Goal: Task Accomplishment & Management: Complete application form

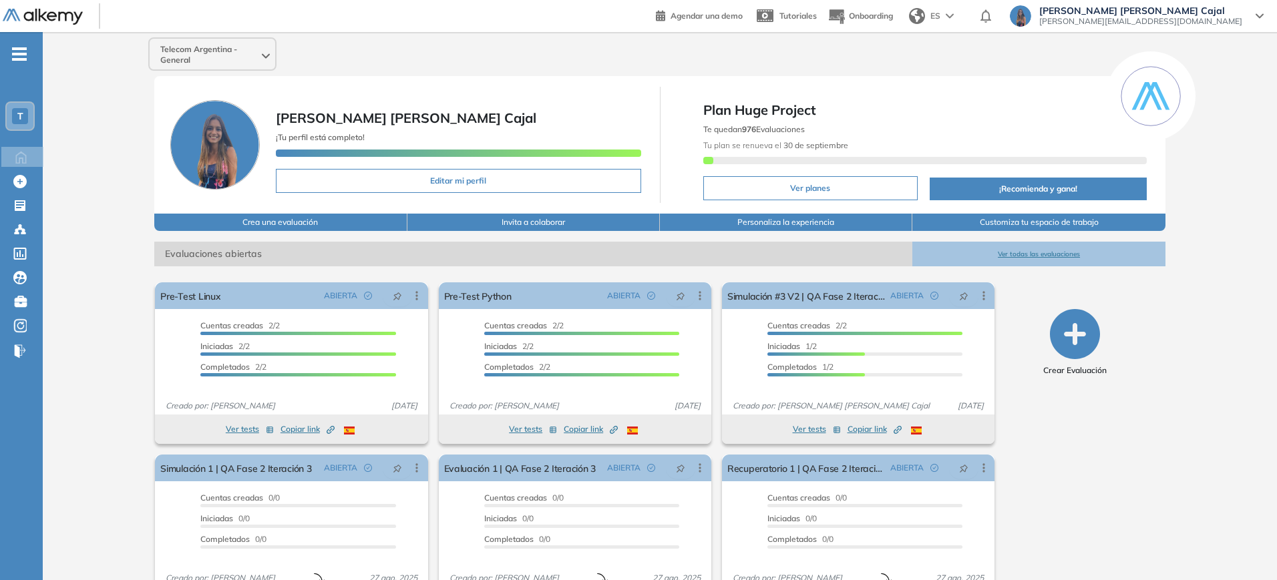
click at [1007, 262] on button "Ver todas las evaluaciones" at bounding box center [1038, 254] width 252 height 25
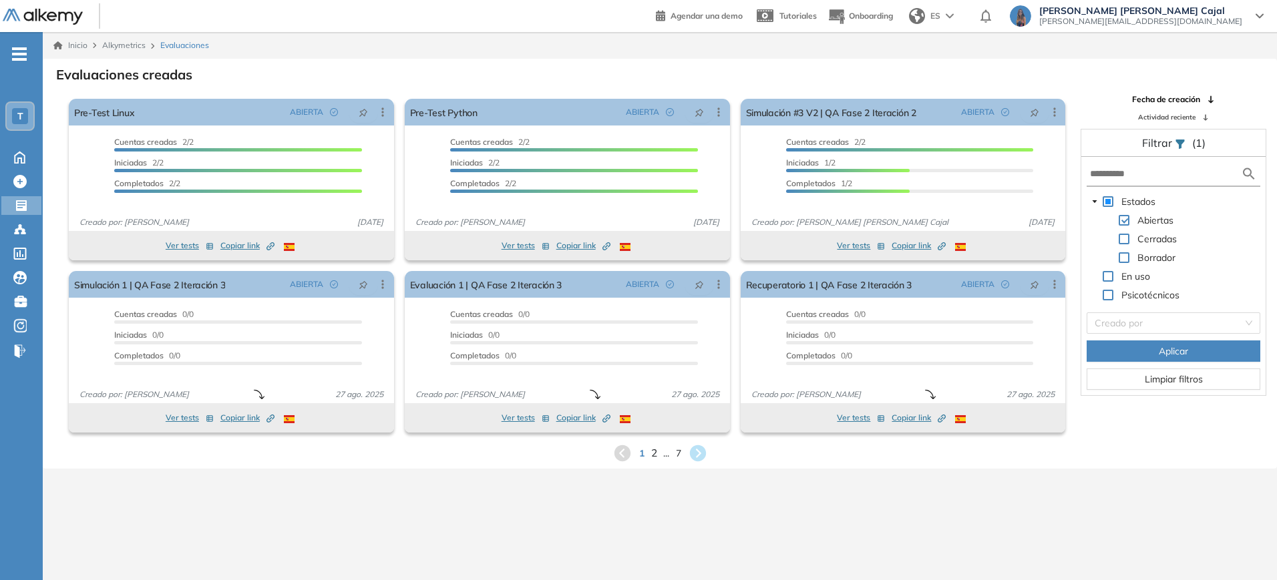
click at [655, 456] on span "2" at bounding box center [654, 453] width 6 height 15
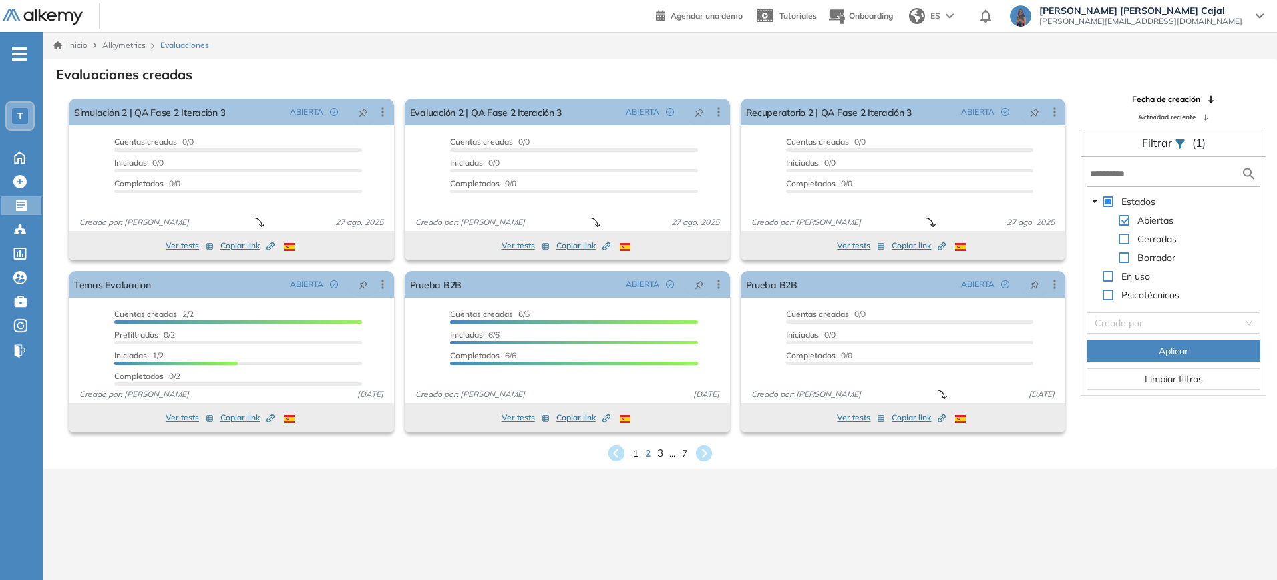
click at [659, 454] on span "3" at bounding box center [660, 453] width 6 height 15
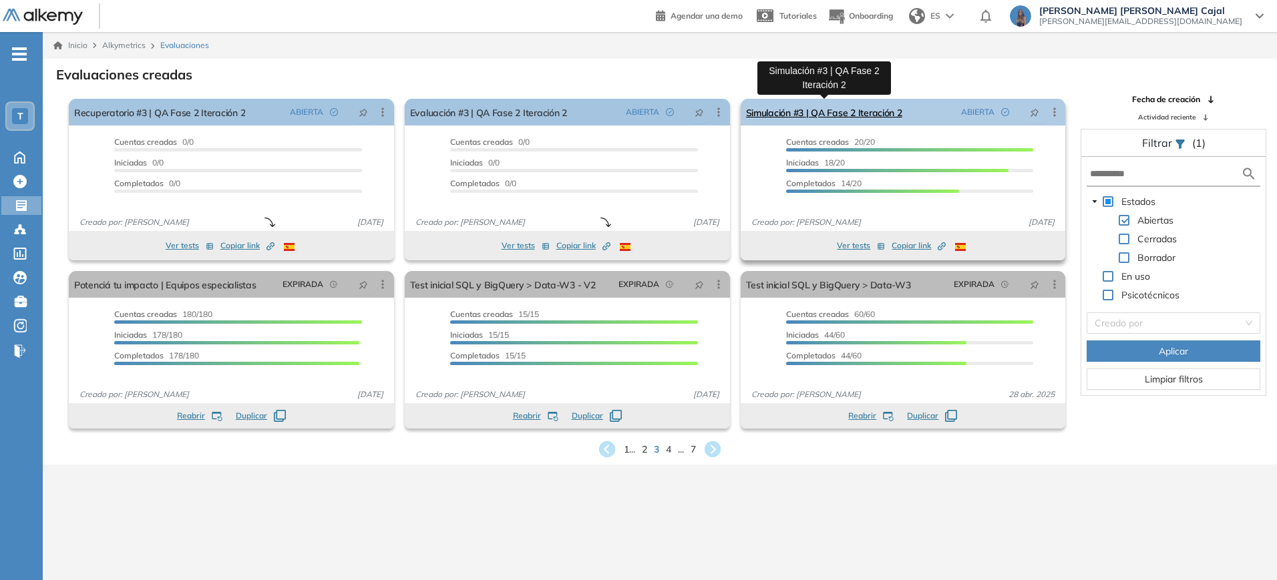
click at [781, 104] on link "Simulación #3 | QA Fase 2 Iteración 2" at bounding box center [824, 112] width 156 height 27
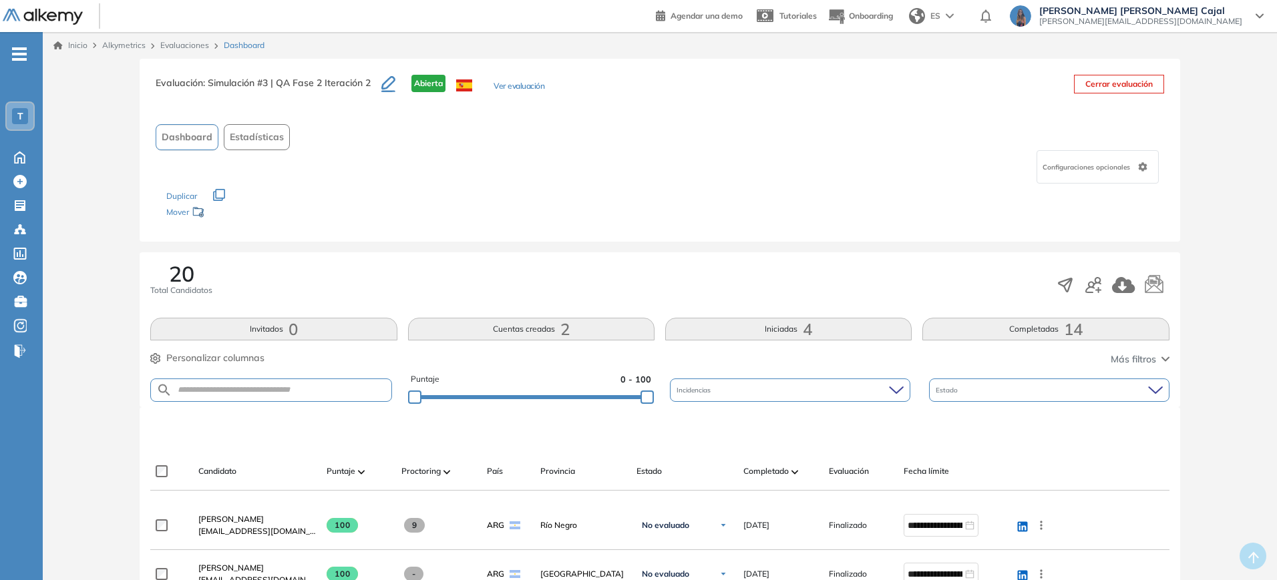
click at [761, 327] on button "Iniciadas 4" at bounding box center [788, 329] width 246 height 23
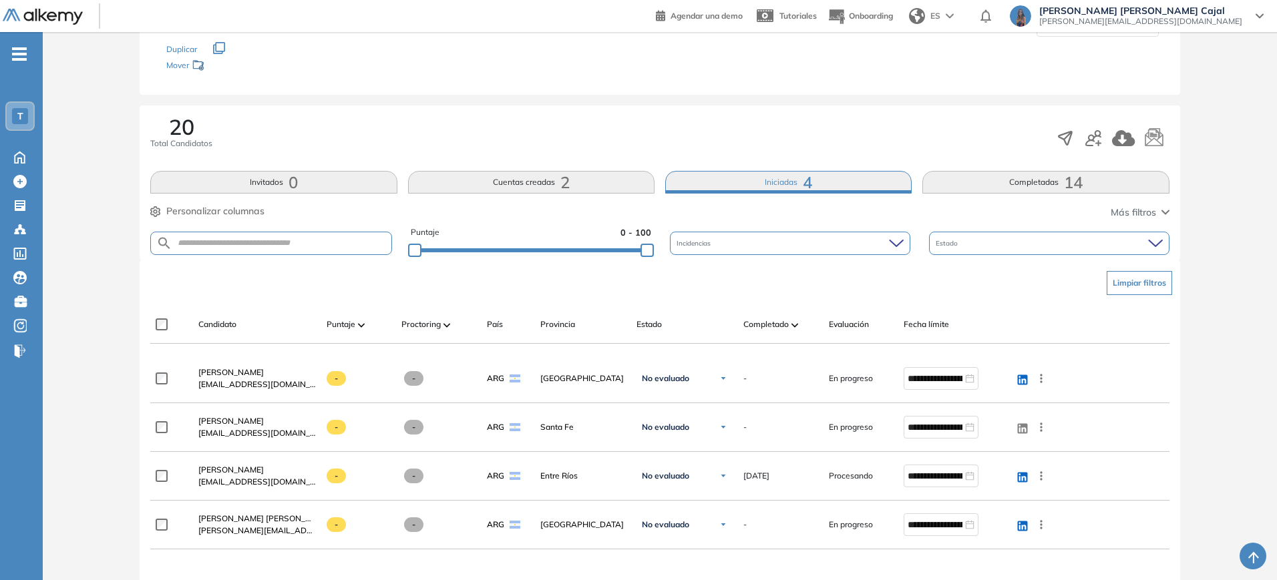
scroll to position [158, 0]
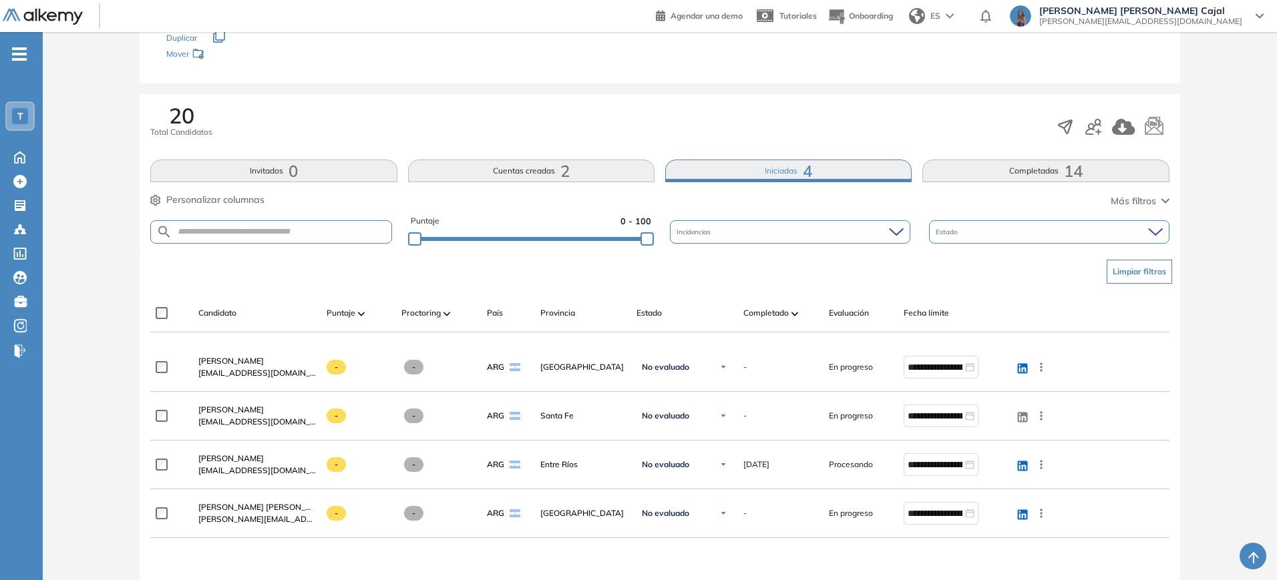
click at [1077, 171] on span "14" at bounding box center [1073, 171] width 19 height 0
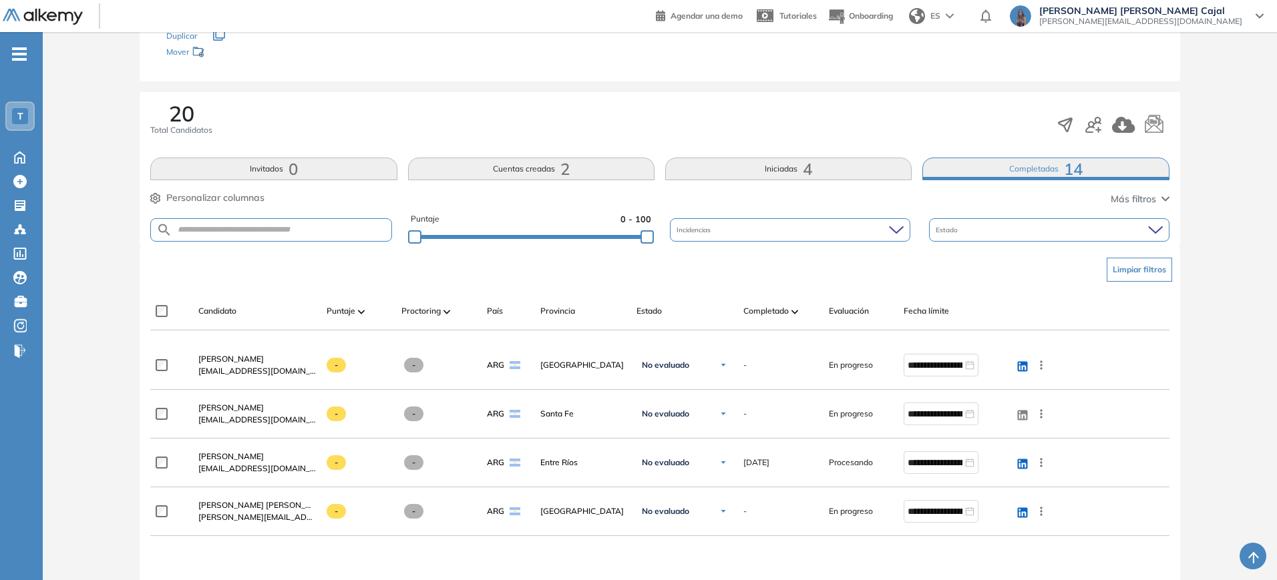
scroll to position [277, 0]
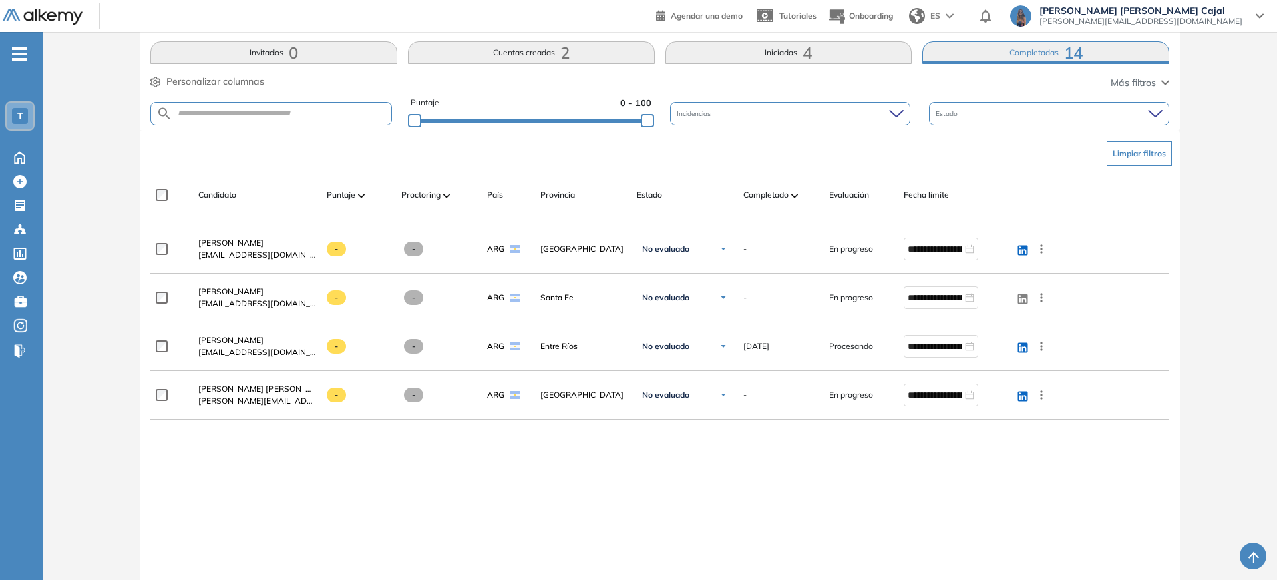
click at [1045, 57] on button "Completadas 14" at bounding box center [1045, 52] width 246 height 23
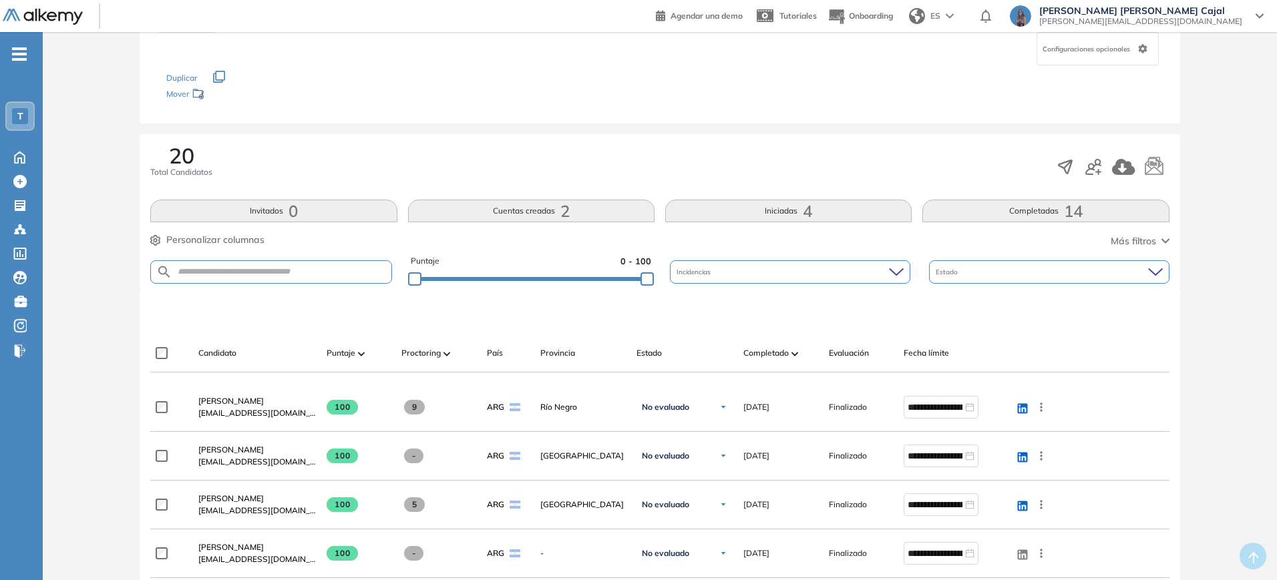
scroll to position [0, 0]
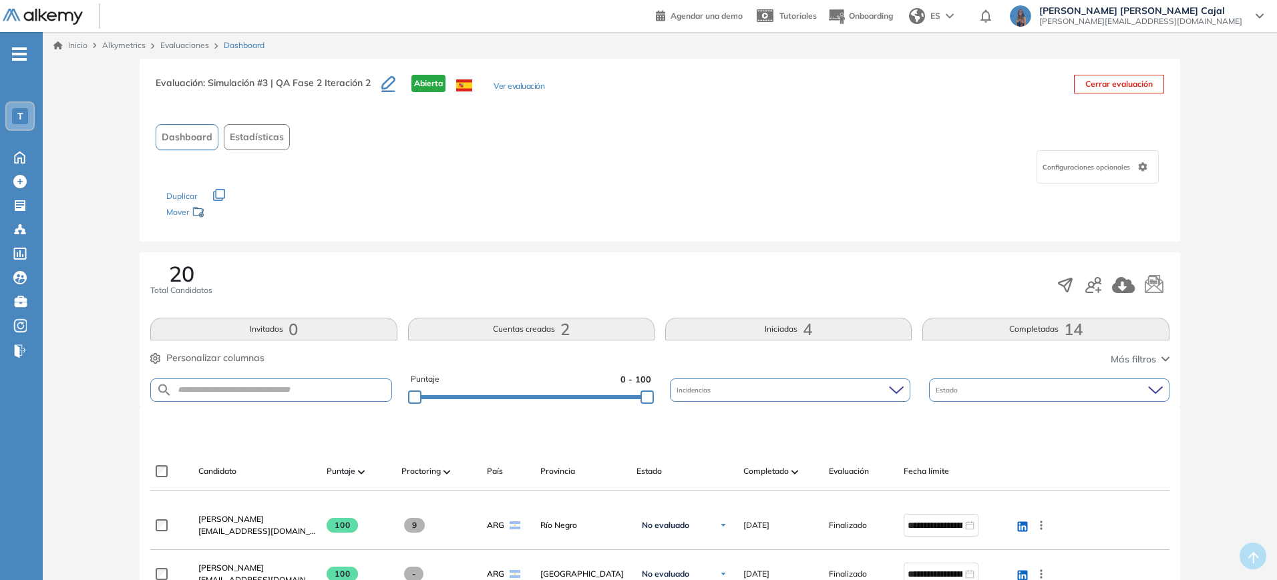
click at [176, 47] on link "Evaluaciones" at bounding box center [184, 45] width 49 height 10
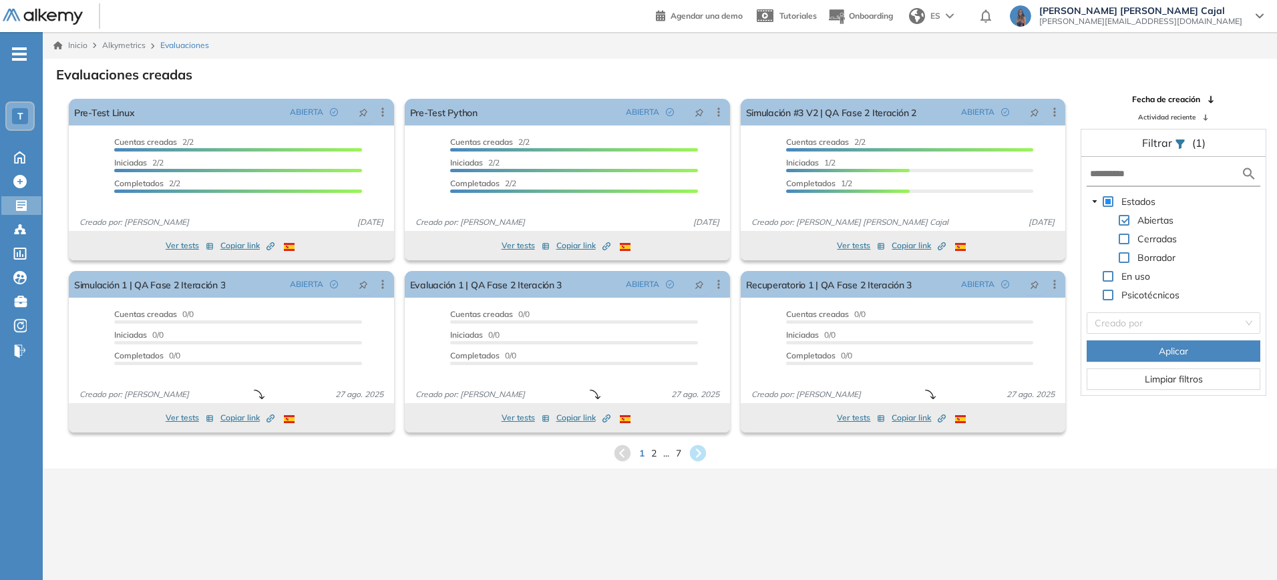
click at [671, 454] on div "1 2 ... 7" at bounding box center [659, 454] width 1213 height 20
click at [677, 454] on span "7" at bounding box center [678, 453] width 6 height 15
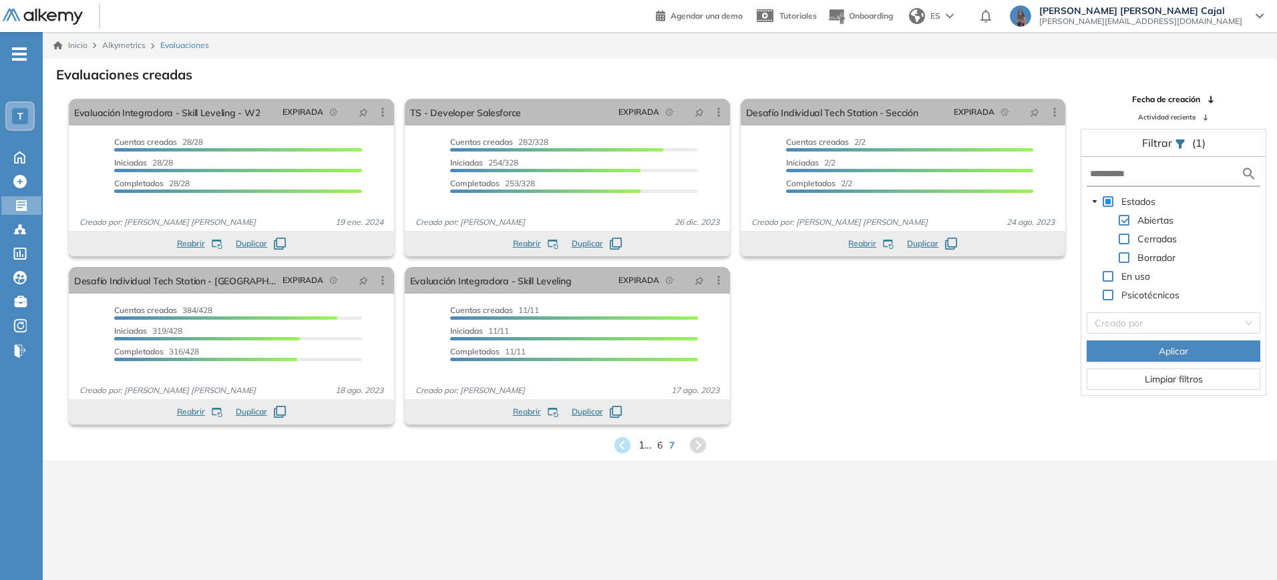
click at [645, 447] on span "1 ..." at bounding box center [645, 444] width 13 height 15
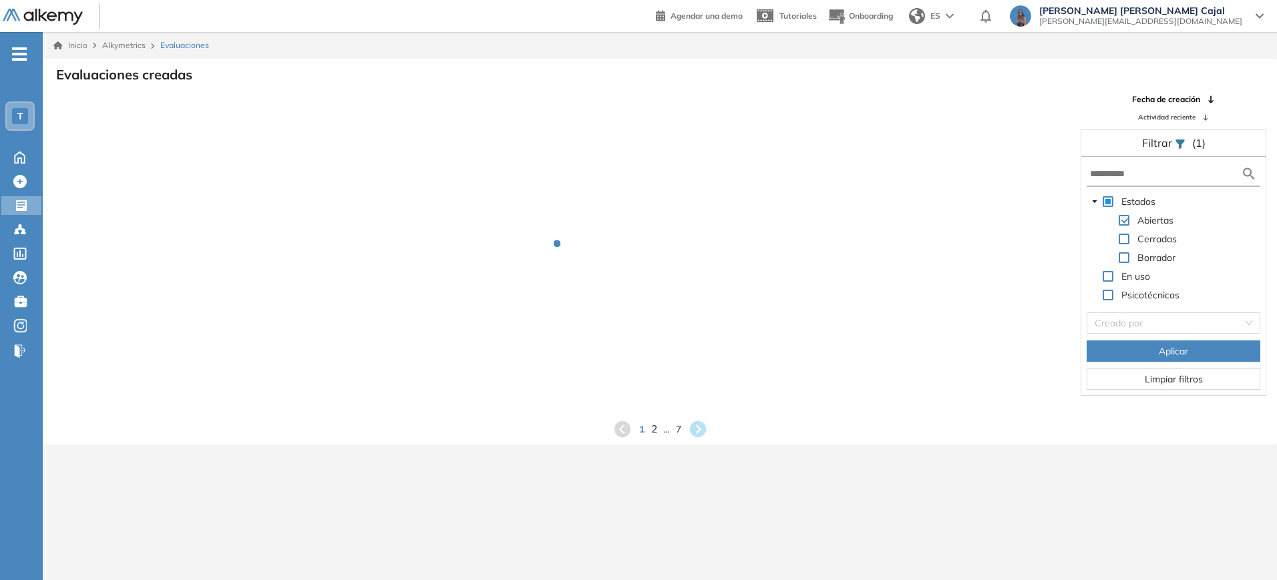
click at [655, 434] on div "Evaluaciones creadas Fecha de creación Actividad reciente Filtrar (1) Estados A…" at bounding box center [659, 251] width 1213 height 375
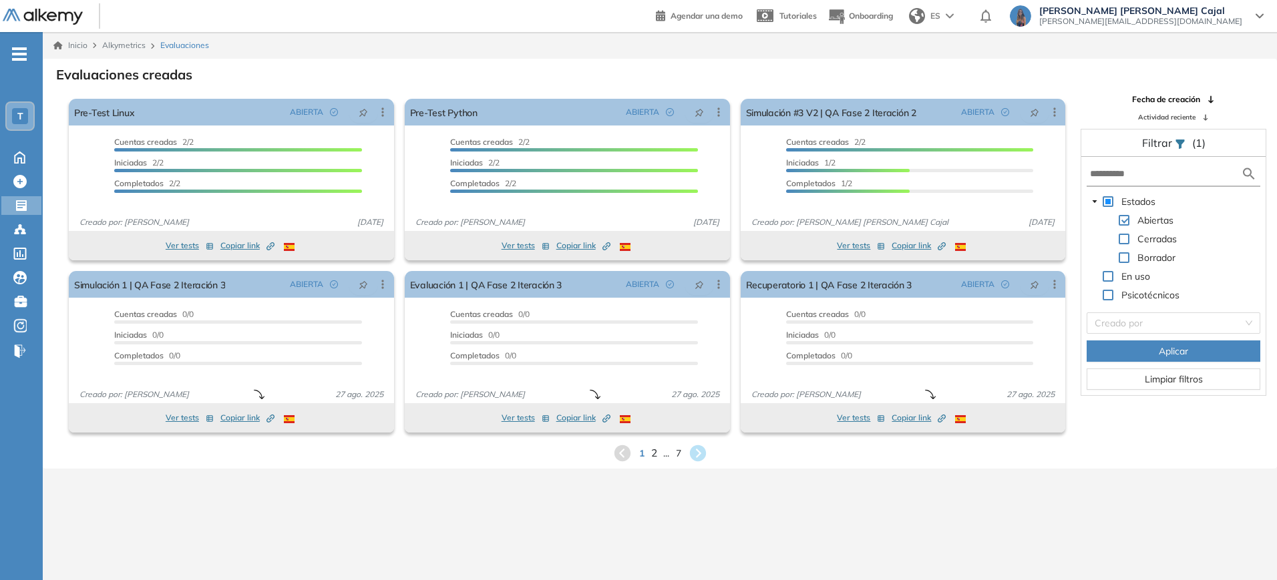
click at [654, 451] on span "2" at bounding box center [654, 453] width 6 height 15
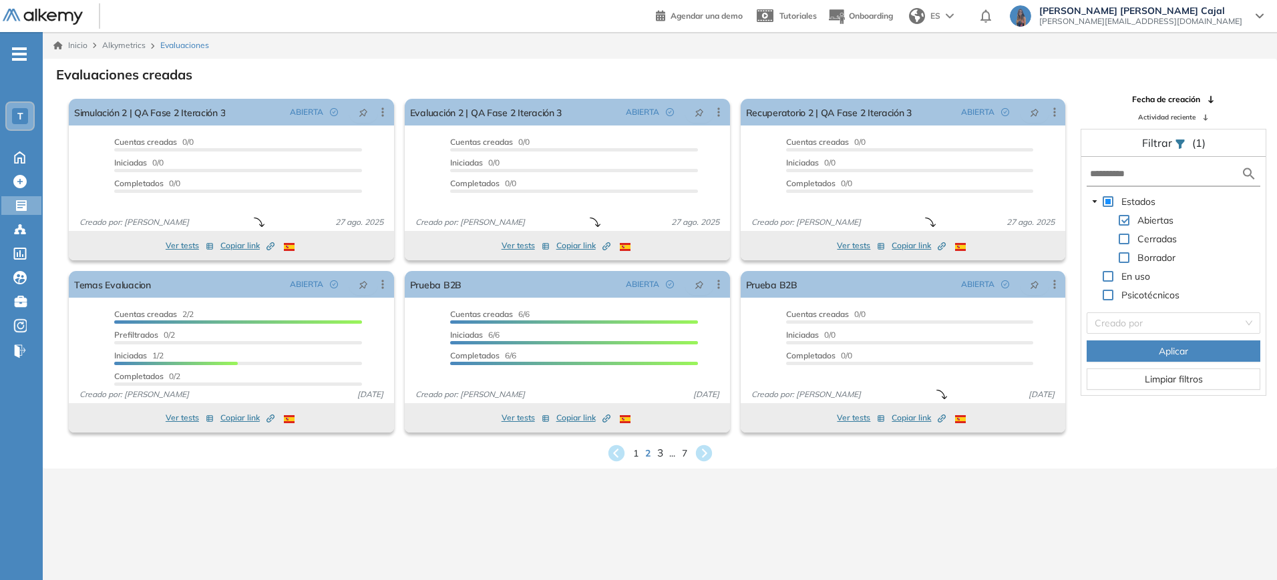
click at [658, 452] on span "3" at bounding box center [660, 453] width 6 height 15
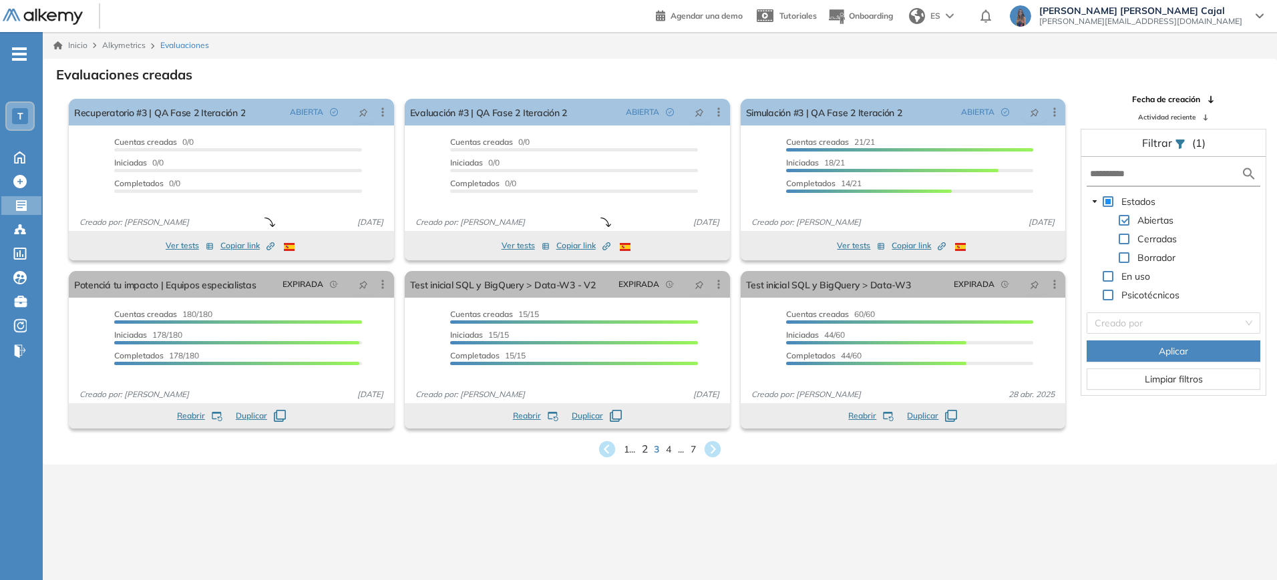
click at [642, 450] on span "2" at bounding box center [645, 449] width 6 height 15
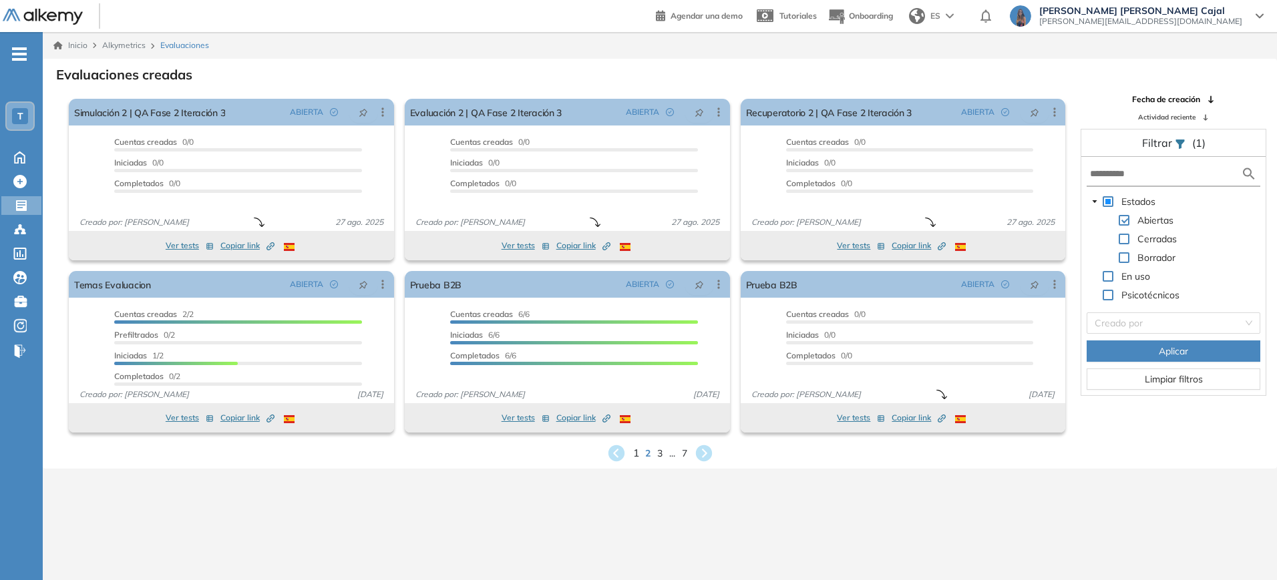
click at [637, 455] on span "1" at bounding box center [636, 453] width 6 height 15
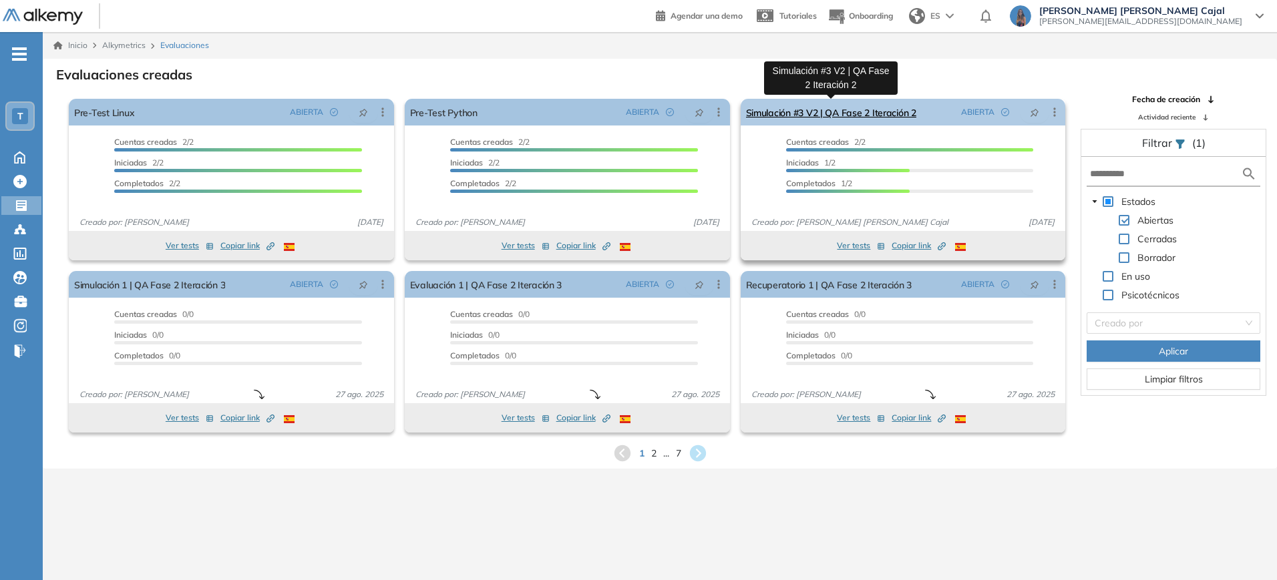
click at [846, 116] on link "Simulación #3 V2 | QA Fase 2 Iteración 2" at bounding box center [831, 112] width 170 height 27
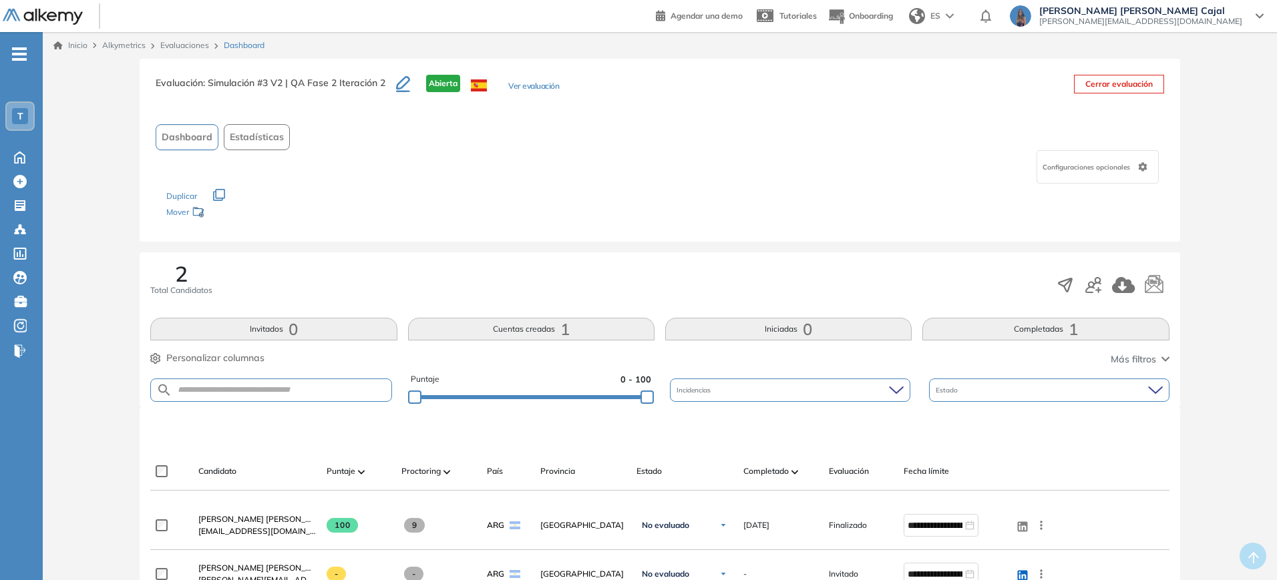
click at [1125, 81] on button "Cerrar evaluación" at bounding box center [1119, 84] width 90 height 19
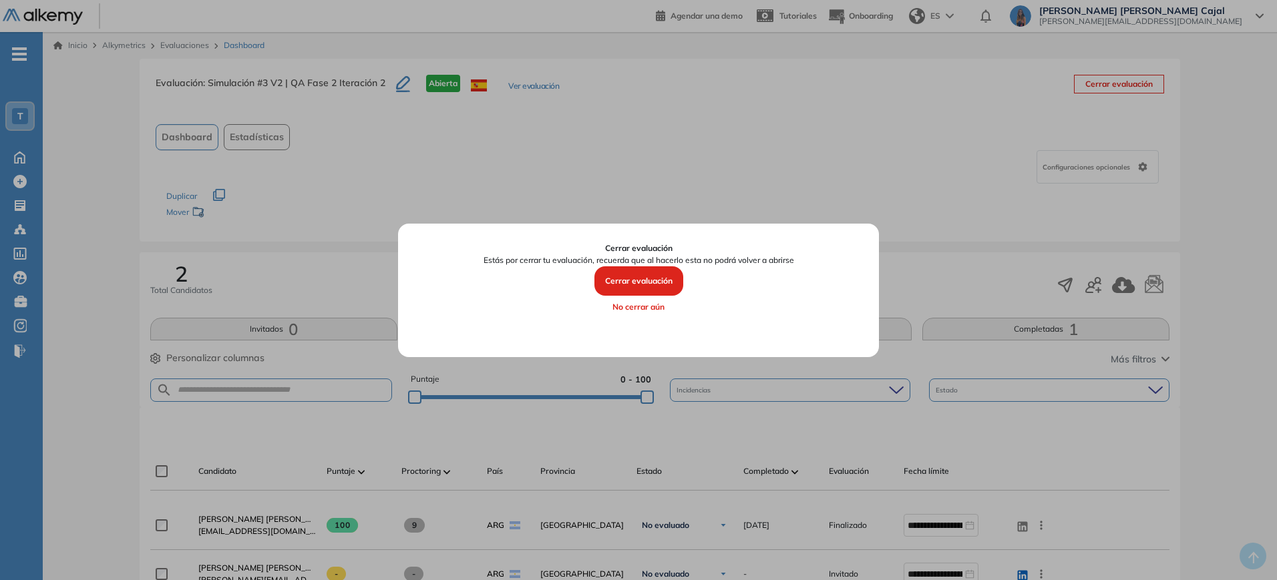
click at [644, 286] on button "Cerrar evaluación" at bounding box center [638, 281] width 89 height 29
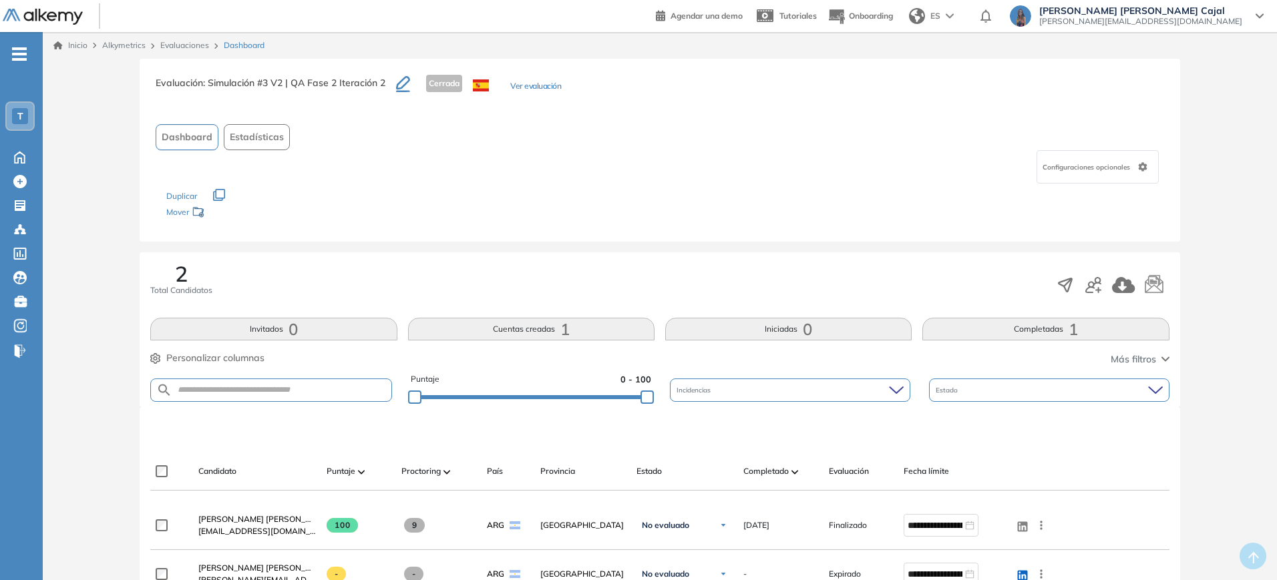
click at [9, 112] on div "T" at bounding box center [20, 116] width 27 height 27
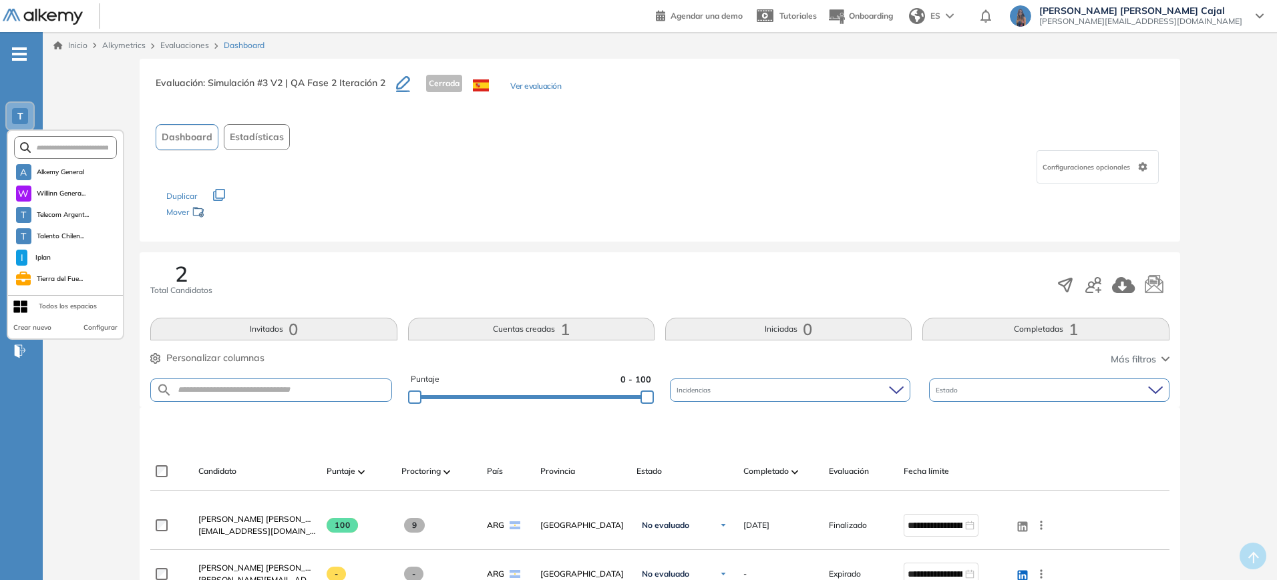
scroll to position [63, 0]
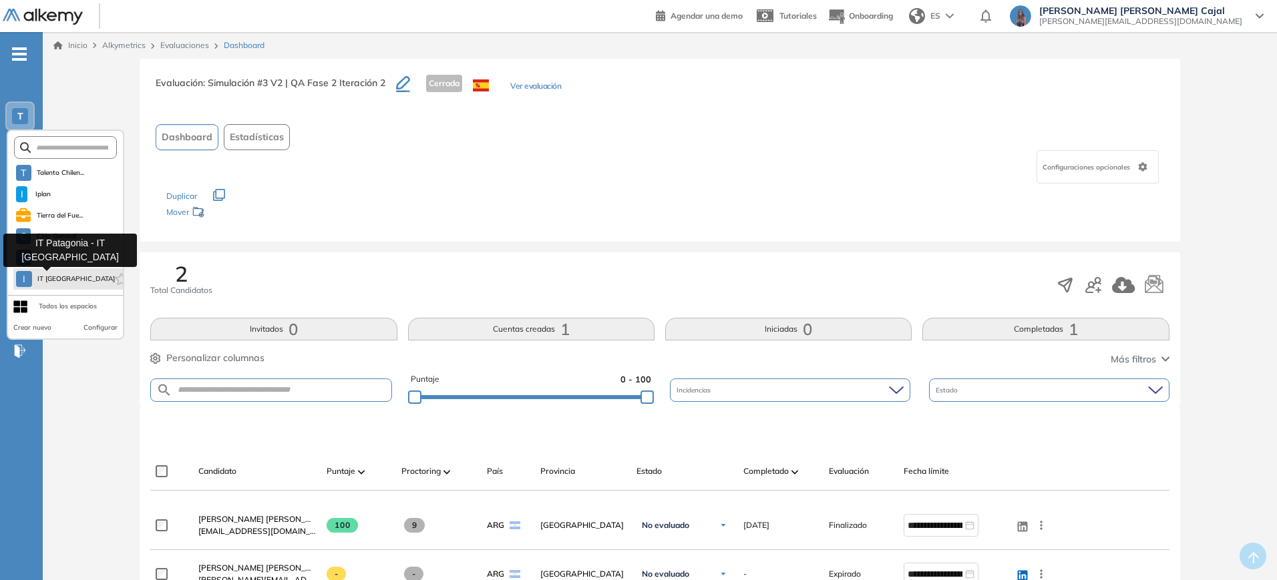
click at [46, 274] on span "IT Patagonia" at bounding box center [74, 279] width 74 height 11
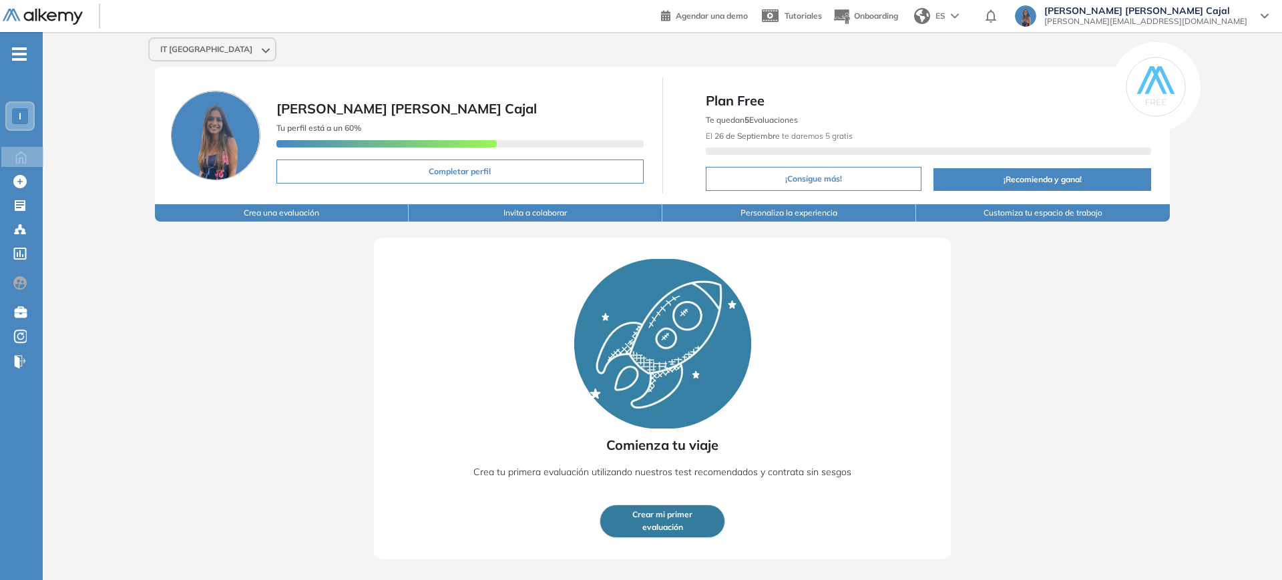
click at [659, 515] on span "Crear mi primer" at bounding box center [663, 515] width 60 height 13
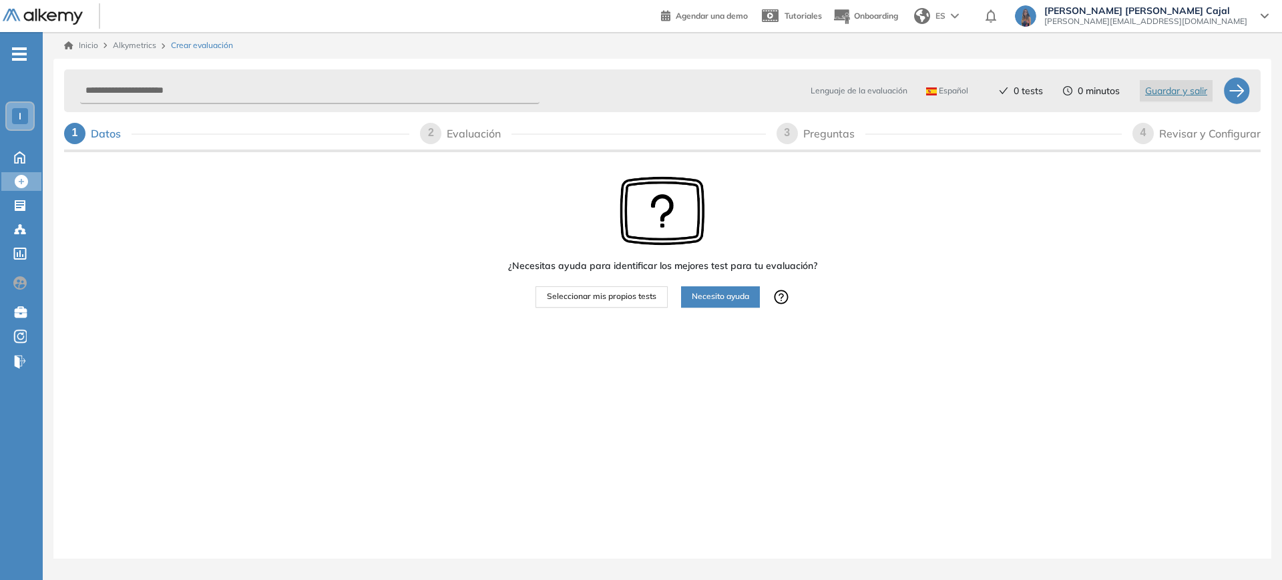
click at [437, 131] on div "2" at bounding box center [430, 133] width 21 height 21
click at [1230, 88] on div at bounding box center [1237, 90] width 27 height 27
click at [408, 91] on input "text" at bounding box center [310, 91] width 460 height 26
type input "***"
click at [441, 136] on div "2" at bounding box center [430, 133] width 21 height 21
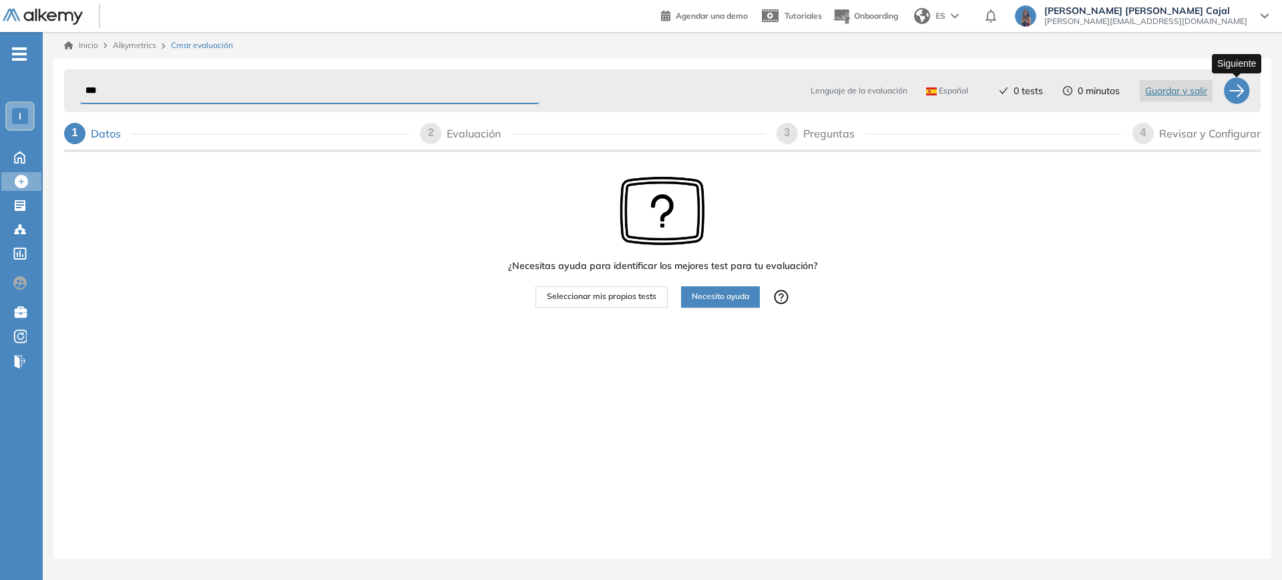
click at [1240, 92] on div at bounding box center [1237, 90] width 27 height 27
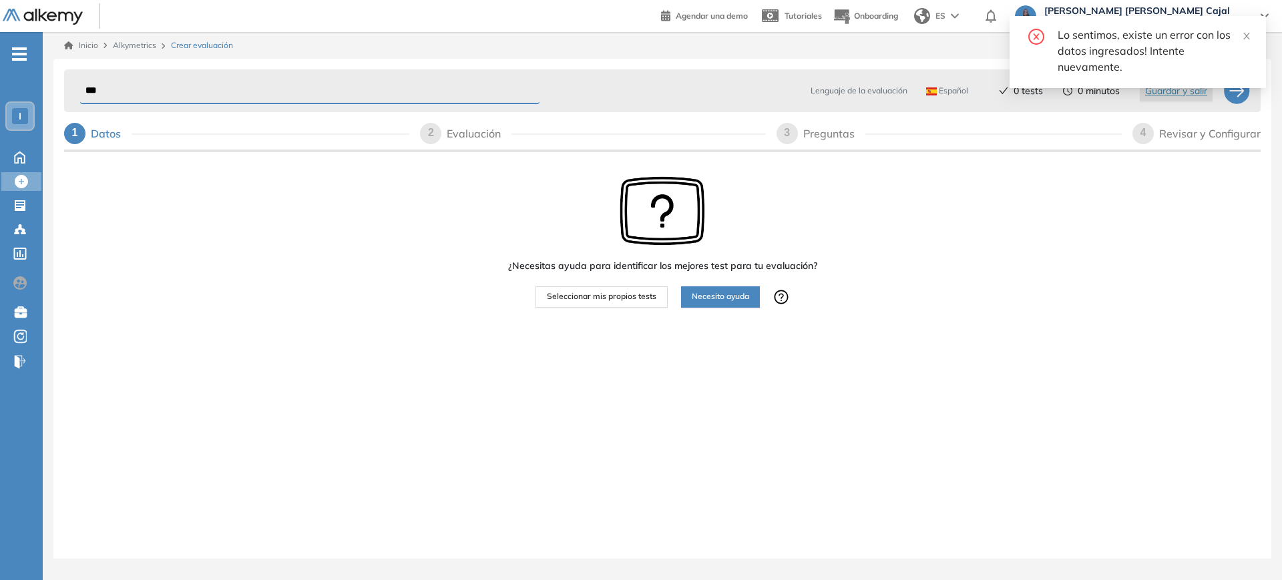
click at [643, 289] on button "Seleccionar mis propios tests" at bounding box center [602, 297] width 132 height 21
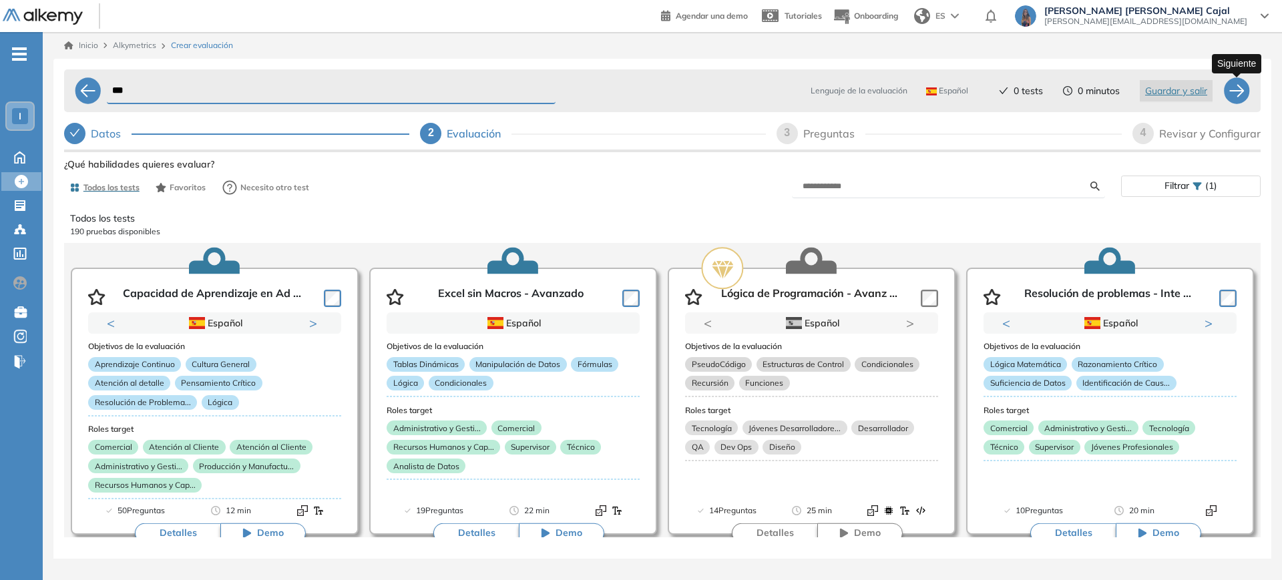
click at [1229, 90] on div at bounding box center [1237, 90] width 27 height 27
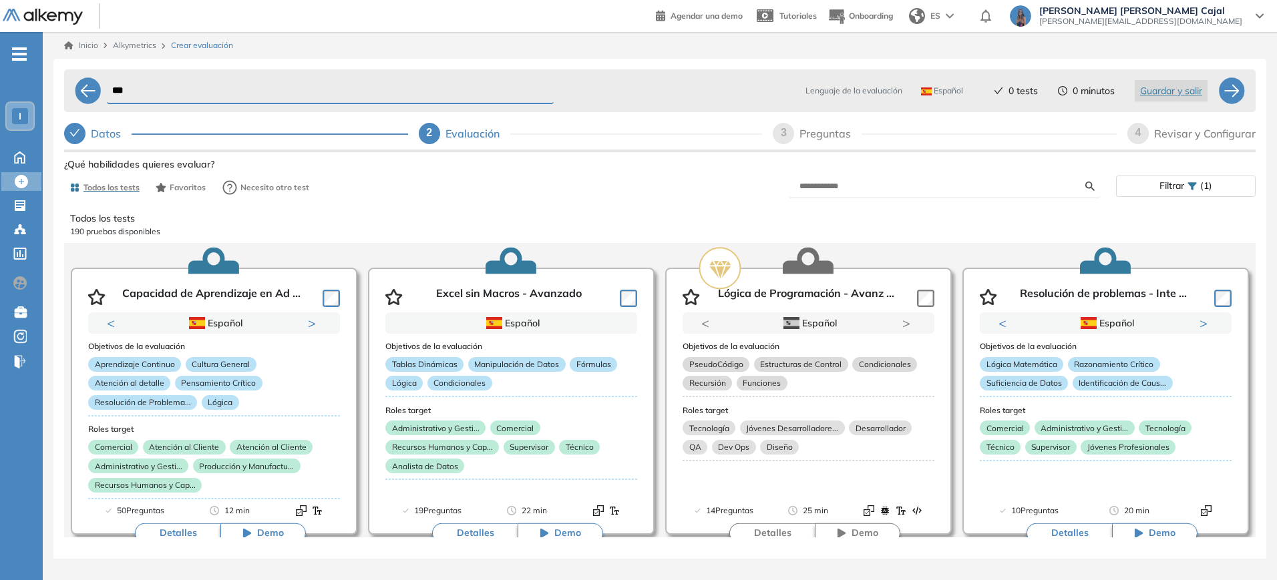
select select "*****"
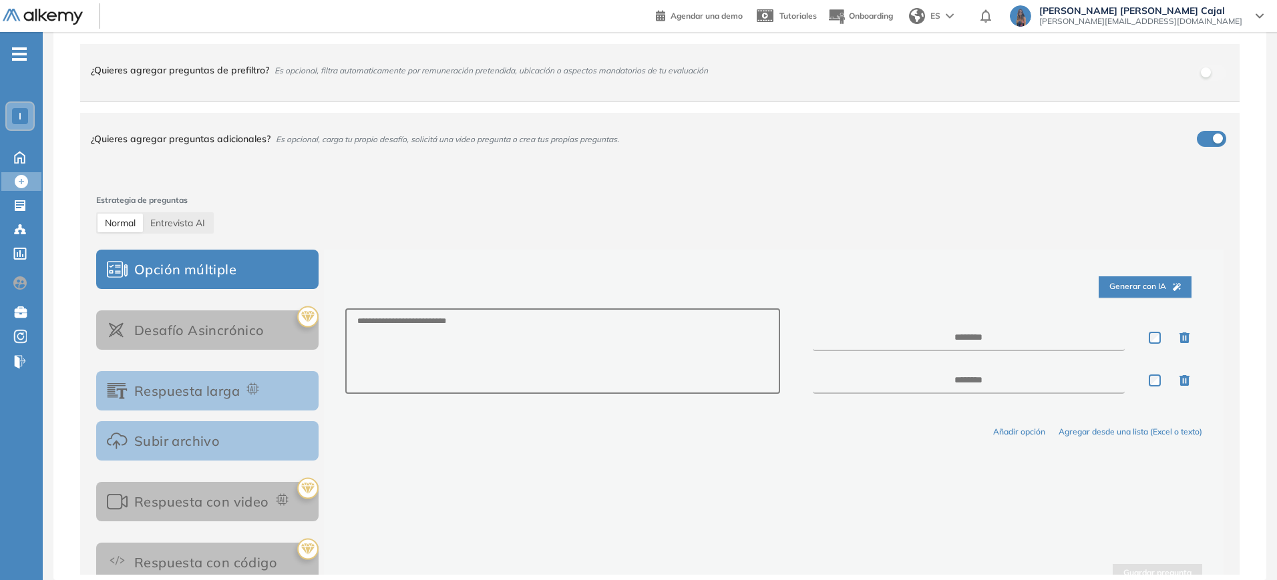
scroll to position [17, 0]
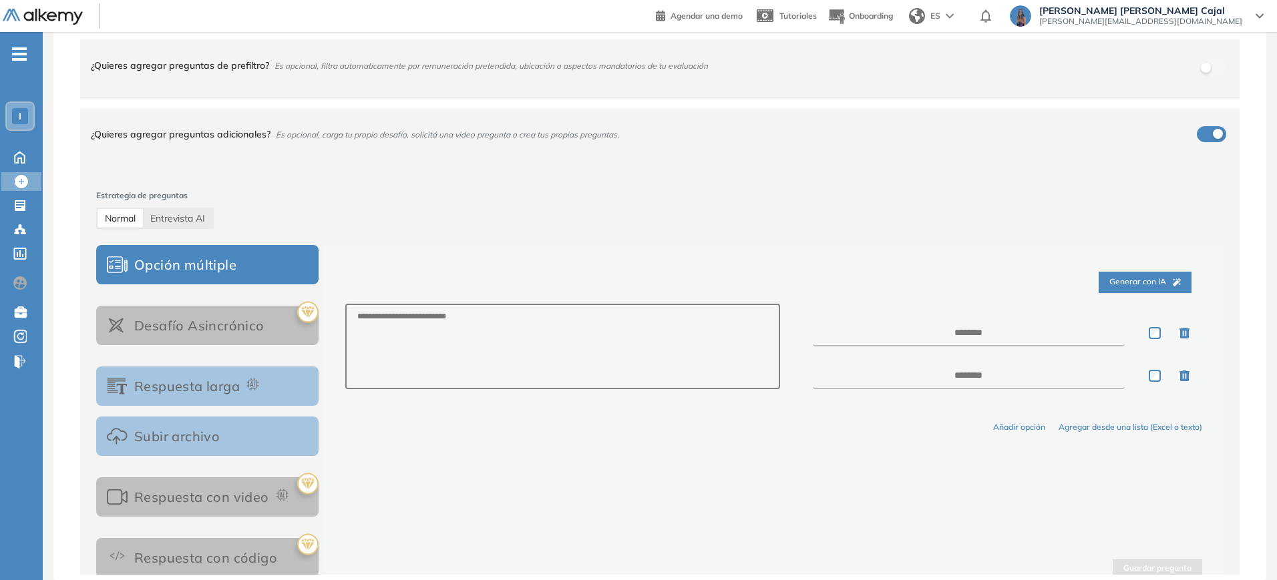
click at [293, 388] on button "Respuesta larga" at bounding box center [207, 386] width 222 height 39
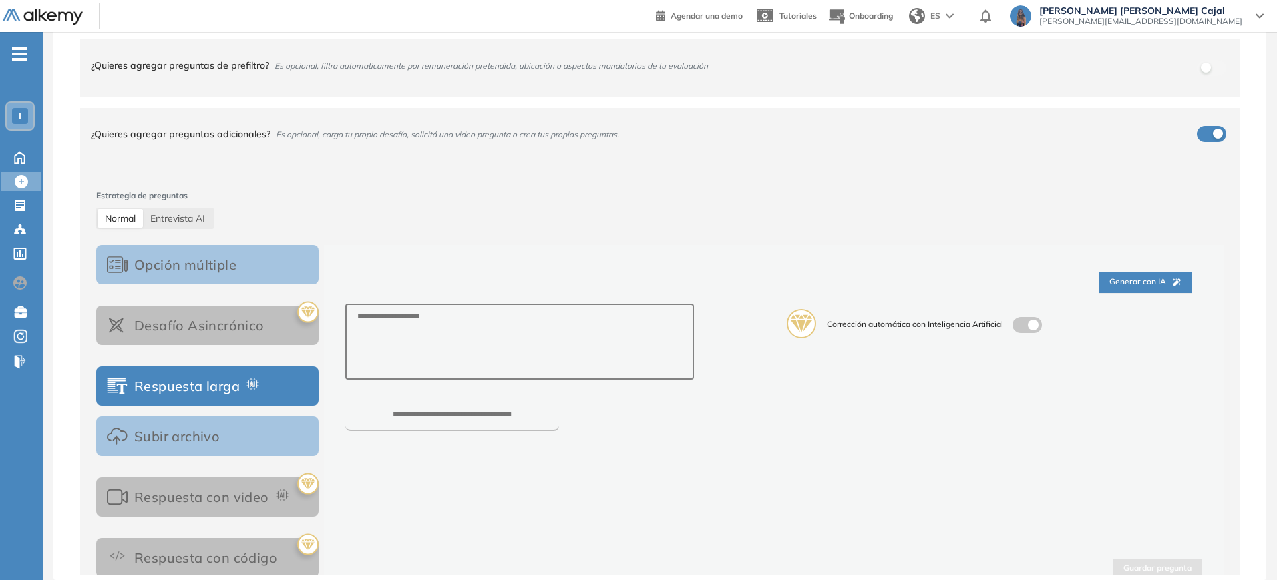
click at [1024, 322] on div "Corrección automática con Inteligencia Artificial" at bounding box center [993, 324] width 418 height 40
click at [1024, 337] on div "Corrección automática con Inteligencia Artificial" at bounding box center [993, 324] width 418 height 40
click at [1013, 326] on div "Corrección automática con Inteligencia Artificial" at bounding box center [993, 324] width 418 height 40
click at [502, 330] on textarea at bounding box center [519, 342] width 349 height 76
type textarea "***"
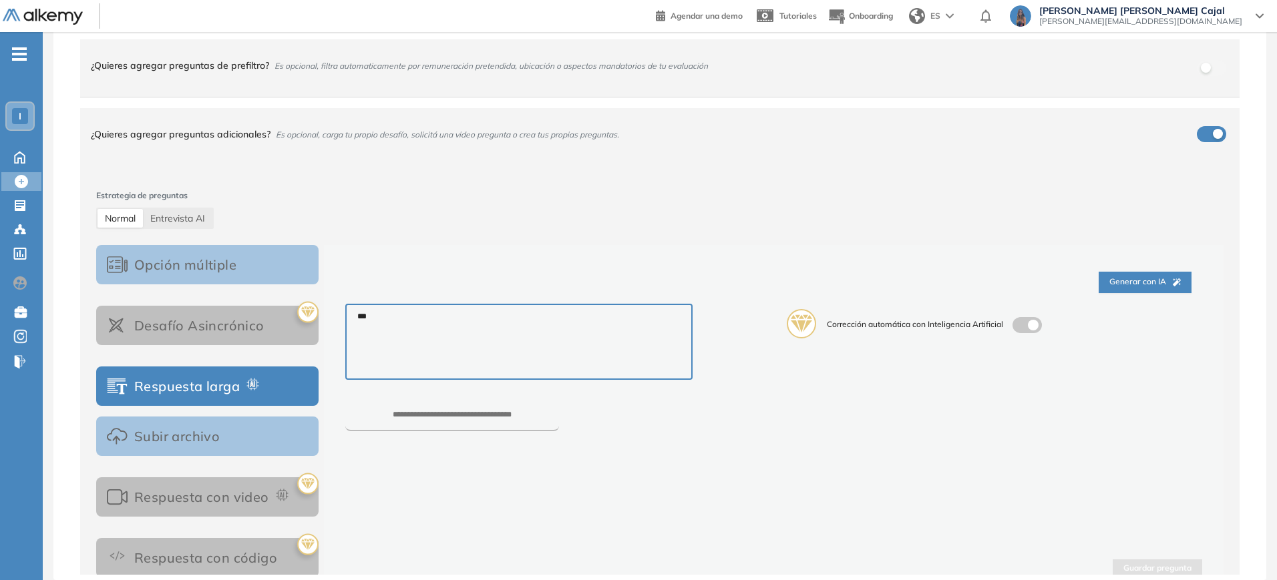
click at [1017, 324] on div "Corrección automática con Inteligencia Artificial" at bounding box center [993, 324] width 418 height 40
click at [1152, 283] on span "Generar con IA" at bounding box center [1144, 282] width 71 height 13
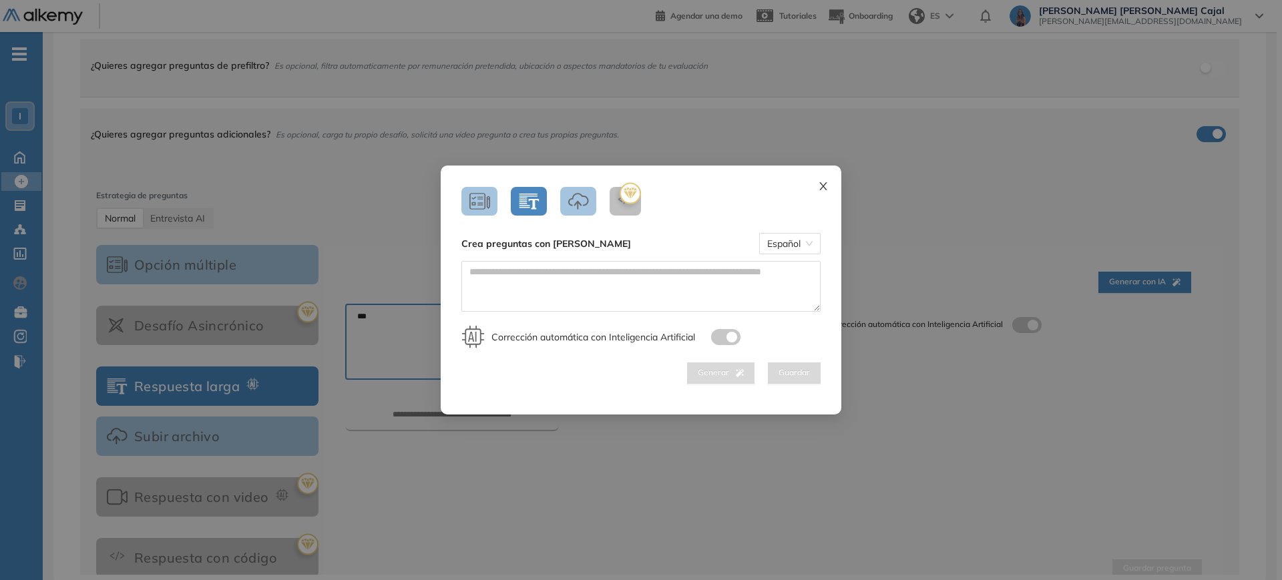
click at [820, 188] on icon "close" at bounding box center [823, 186] width 11 height 11
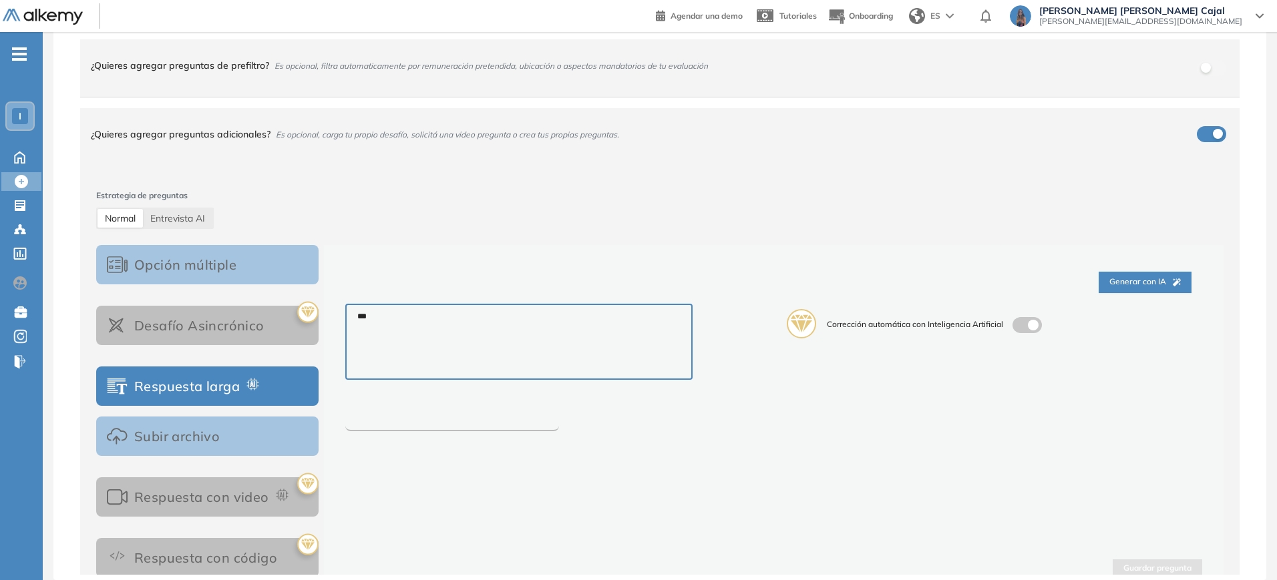
click at [509, 419] on input "number" at bounding box center [452, 421] width 214 height 21
click at [1020, 320] on div "Corrección automática con Inteligencia Artificial" at bounding box center [993, 324] width 418 height 40
drag, startPoint x: 1248, startPoint y: 377, endPoint x: 1253, endPoint y: 403, distance: 26.6
click at [1253, 403] on div "Preguntas ¿Quieres agregar preguntas de prefiltro? Es opcional, filtra automati…" at bounding box center [660, 297] width 1192 height 556
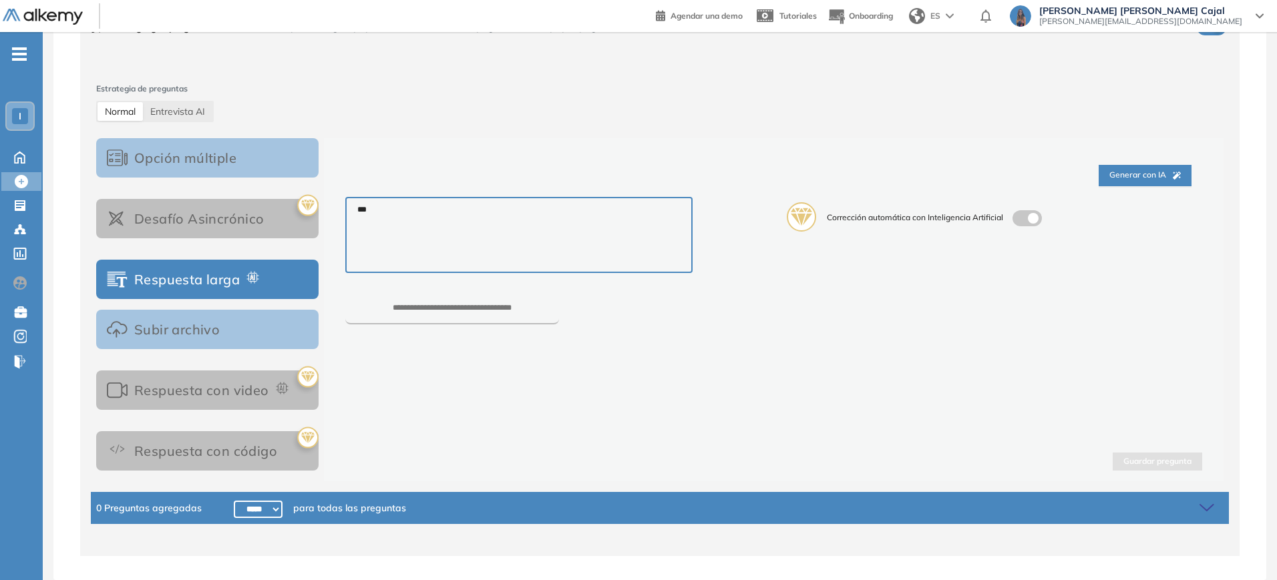
scroll to position [0, 0]
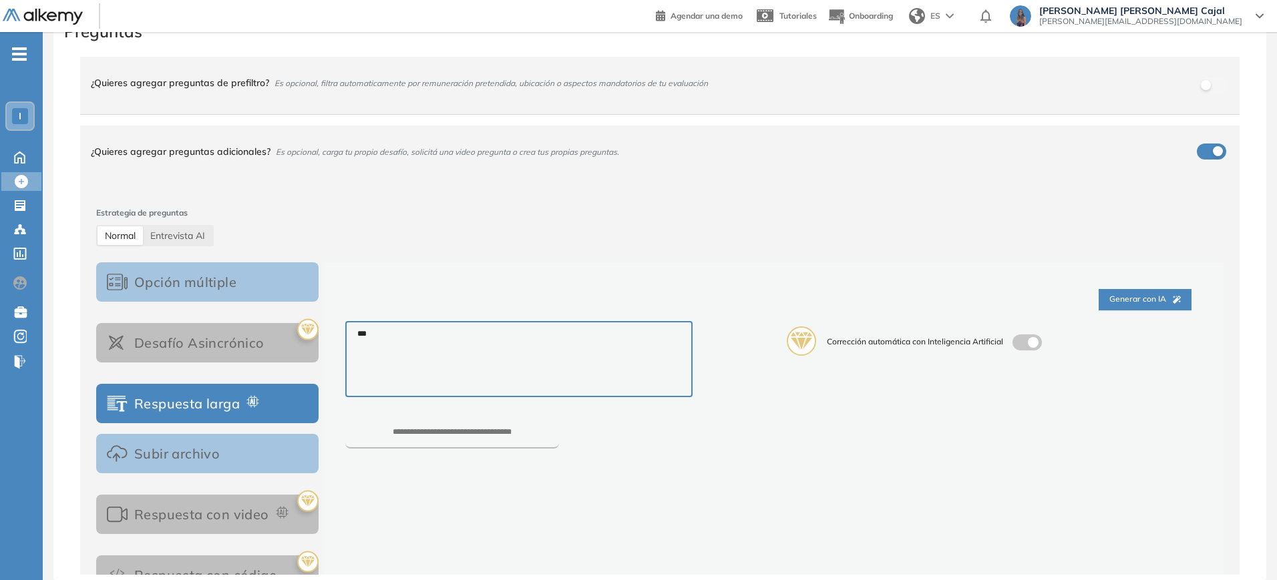
click at [1208, 90] on button "button" at bounding box center [1211, 85] width 29 height 16
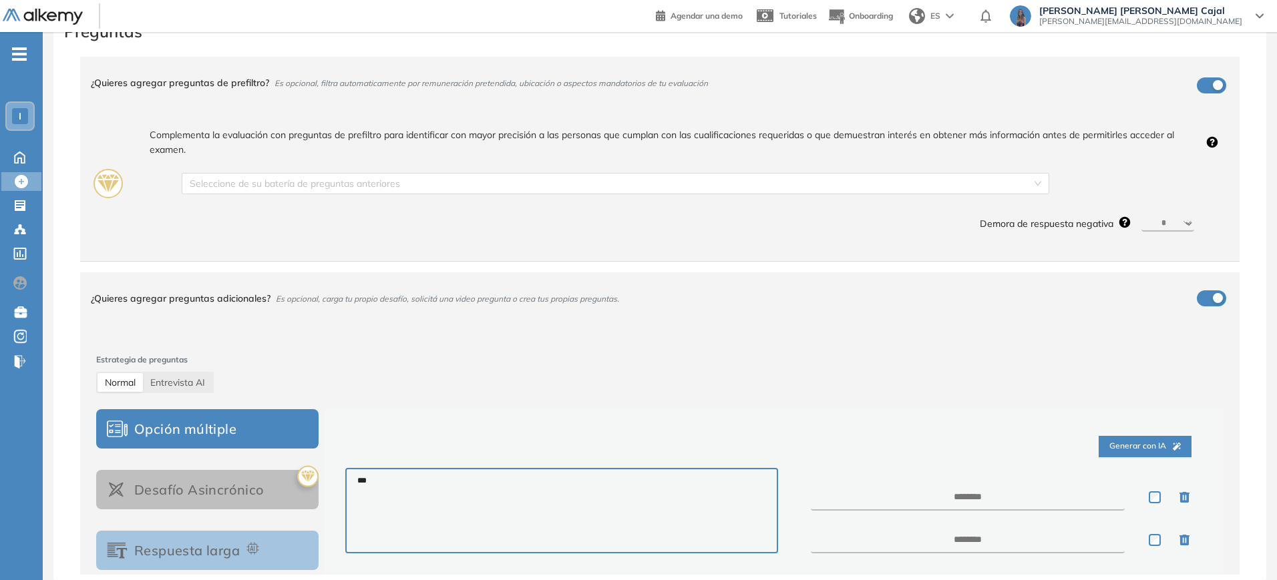
click at [669, 188] on div "Complementa la evaluación con preguntas de prefiltro para identificar con mayor…" at bounding box center [660, 184] width 1138 height 134
click at [667, 185] on div "Complementa la evaluación con preguntas de prefiltro para identificar con mayor…" at bounding box center [660, 184] width 1138 height 134
click at [1213, 85] on div "button" at bounding box center [1218, 85] width 10 height 10
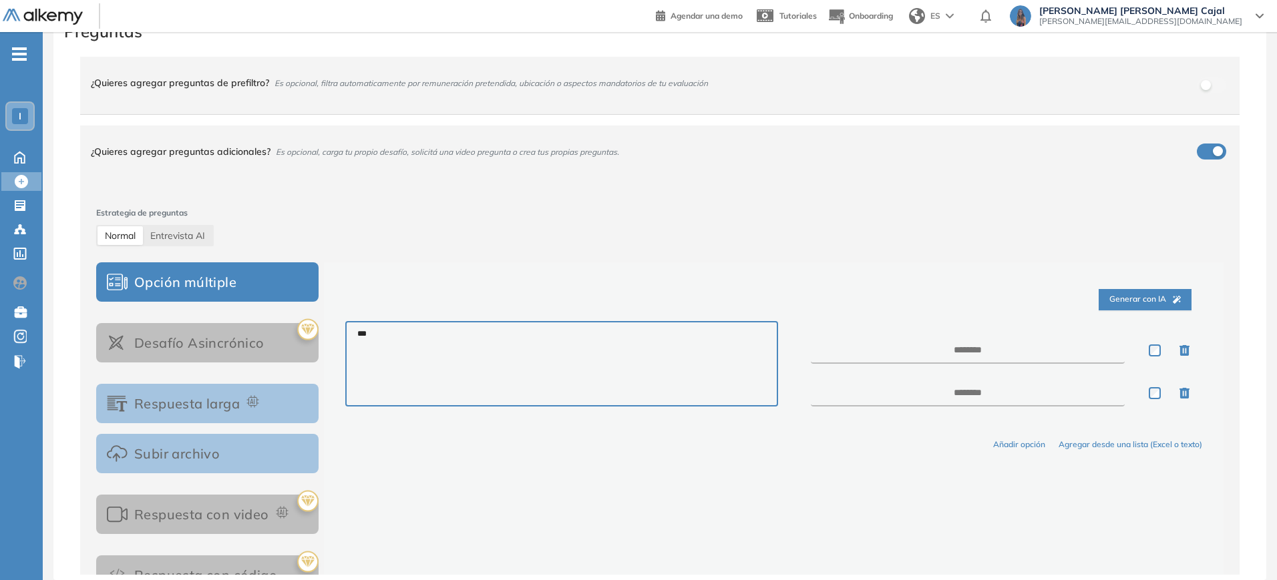
click at [1180, 347] on icon "button" at bounding box center [1185, 350] width 10 height 11
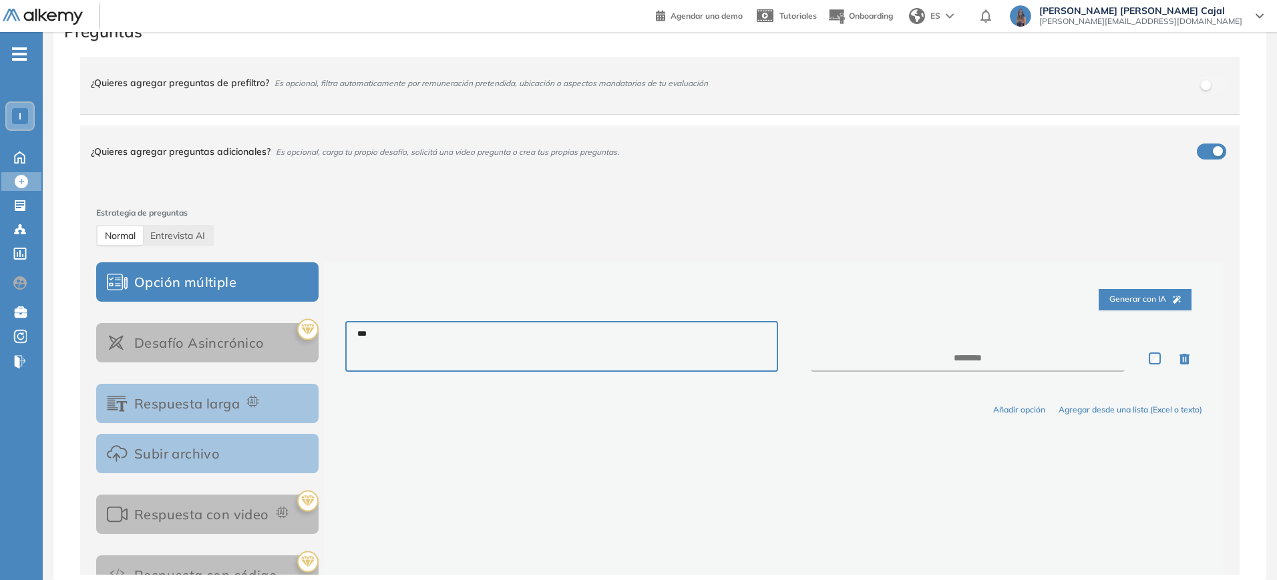
click at [1180, 361] on icon "button" at bounding box center [1188, 362] width 16 height 16
click at [1148, 303] on span "Generar con IA" at bounding box center [1144, 299] width 71 height 13
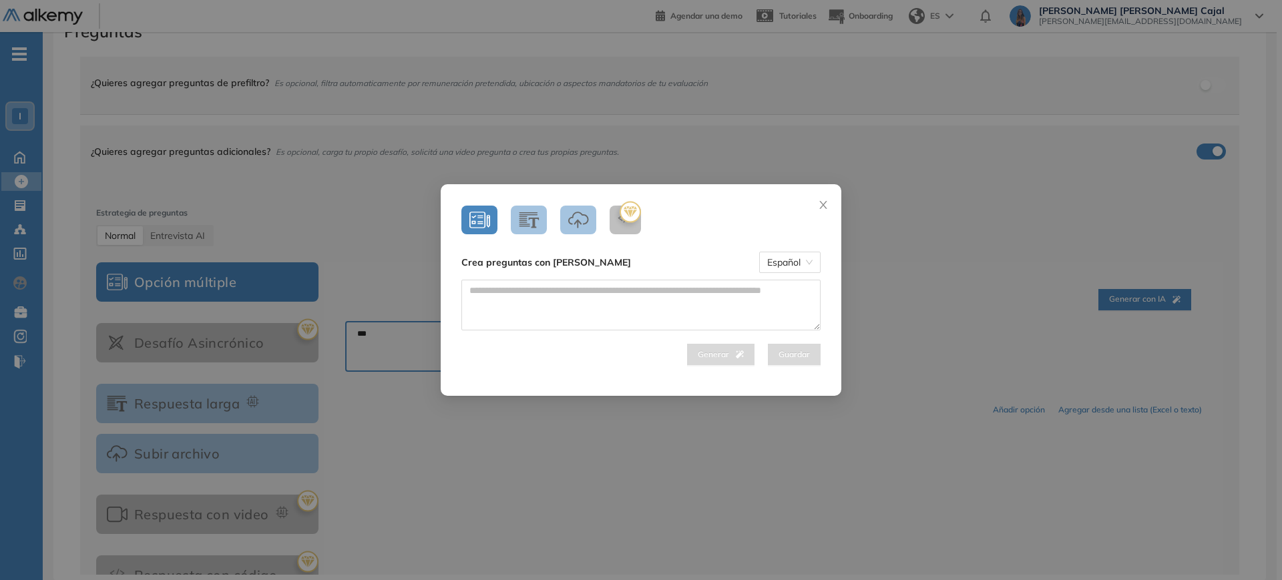
click at [524, 217] on icon "button" at bounding box center [529, 220] width 21 height 18
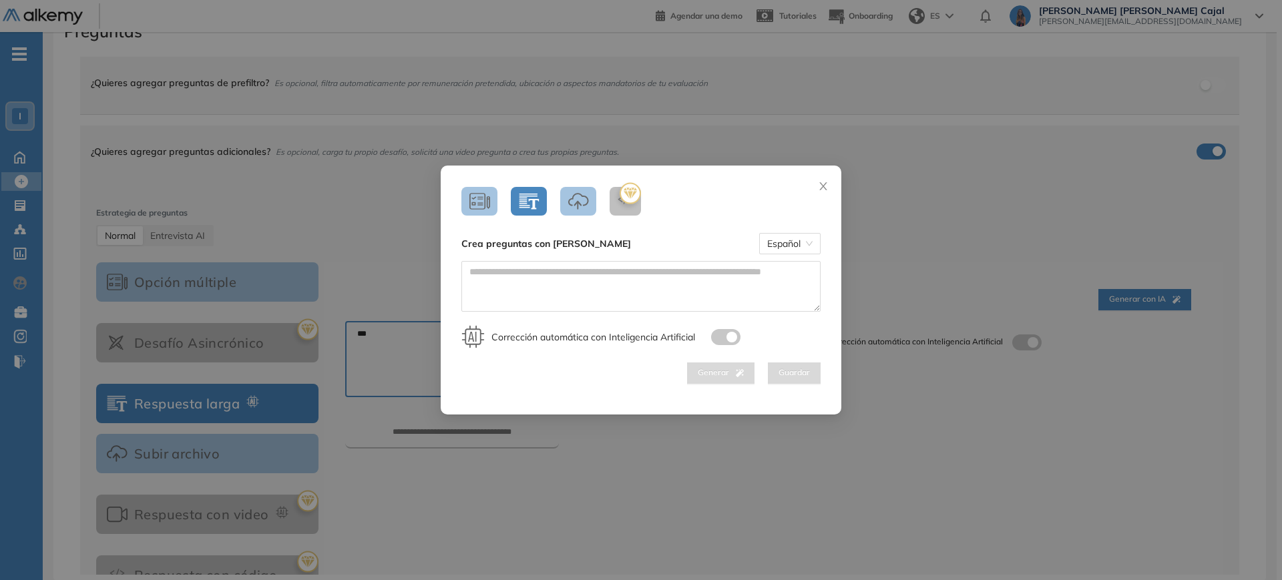
click at [574, 208] on icon "button" at bounding box center [578, 201] width 21 height 18
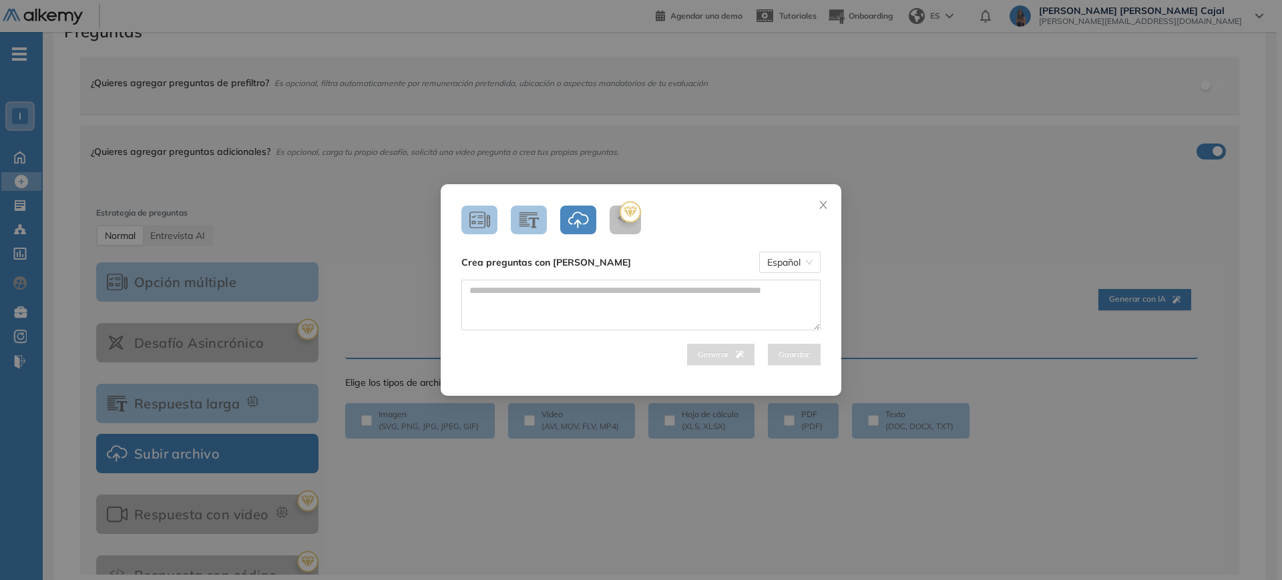
click at [516, 218] on button "button" at bounding box center [529, 220] width 36 height 29
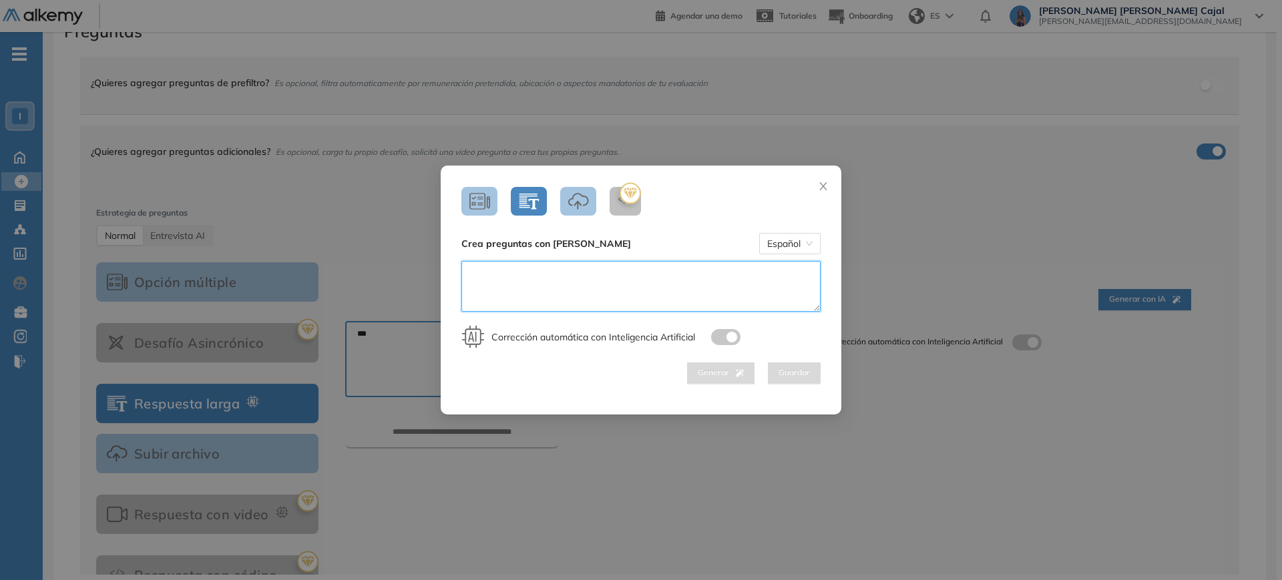
click at [759, 273] on textarea at bounding box center [641, 286] width 359 height 51
click at [824, 189] on icon "close" at bounding box center [823, 186] width 11 height 11
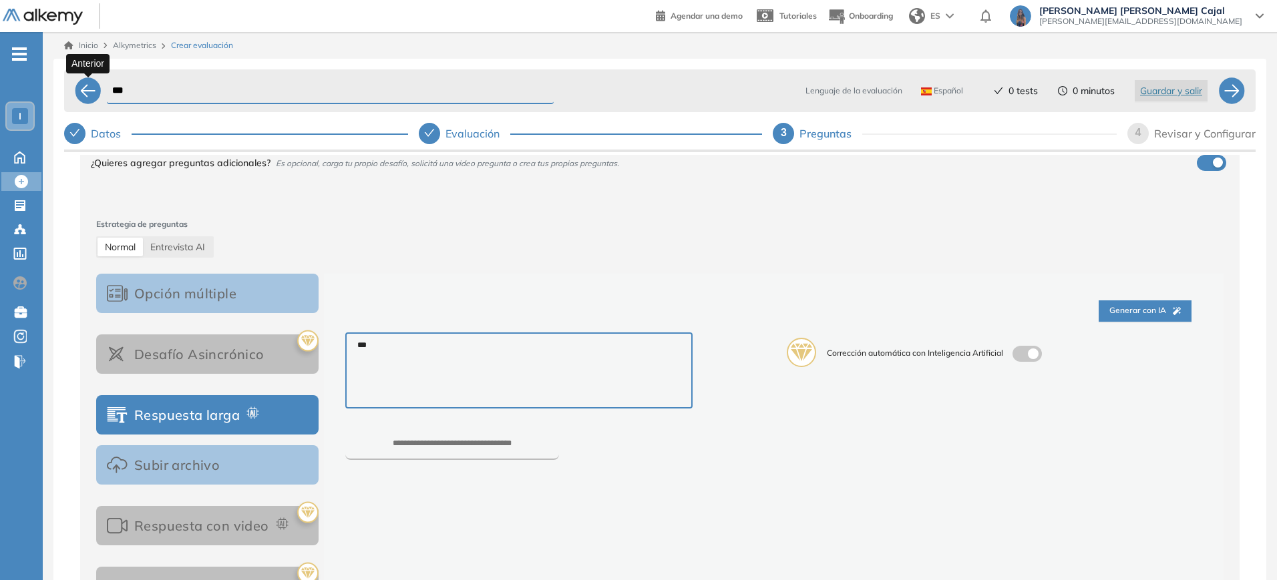
click at [92, 87] on div at bounding box center [88, 90] width 27 height 27
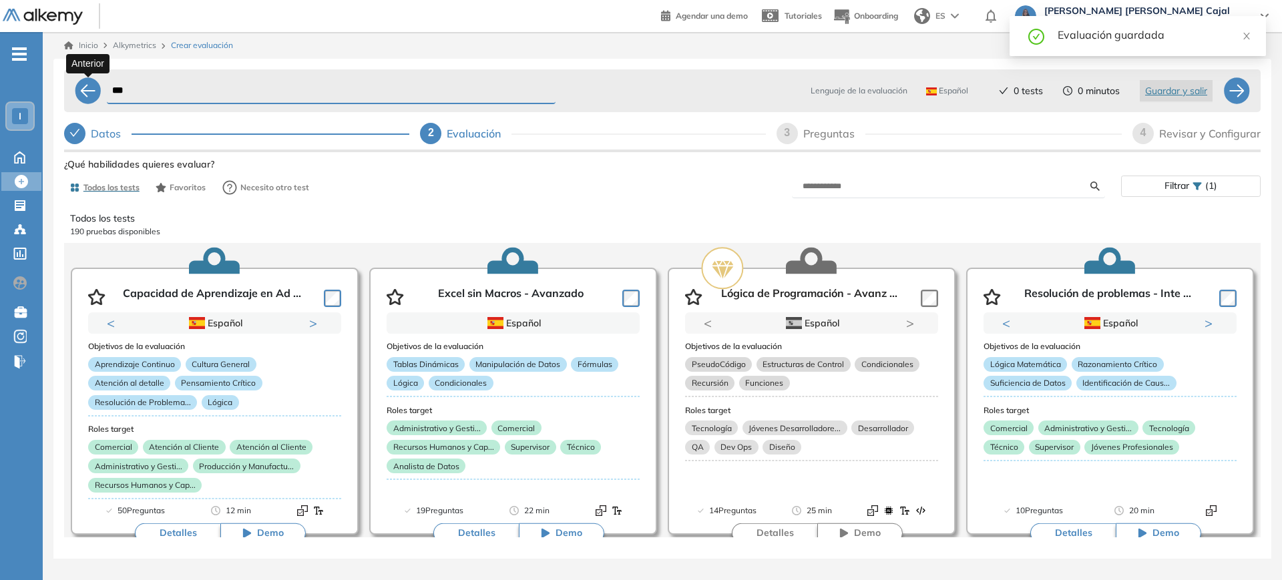
click at [90, 92] on div at bounding box center [88, 90] width 27 height 27
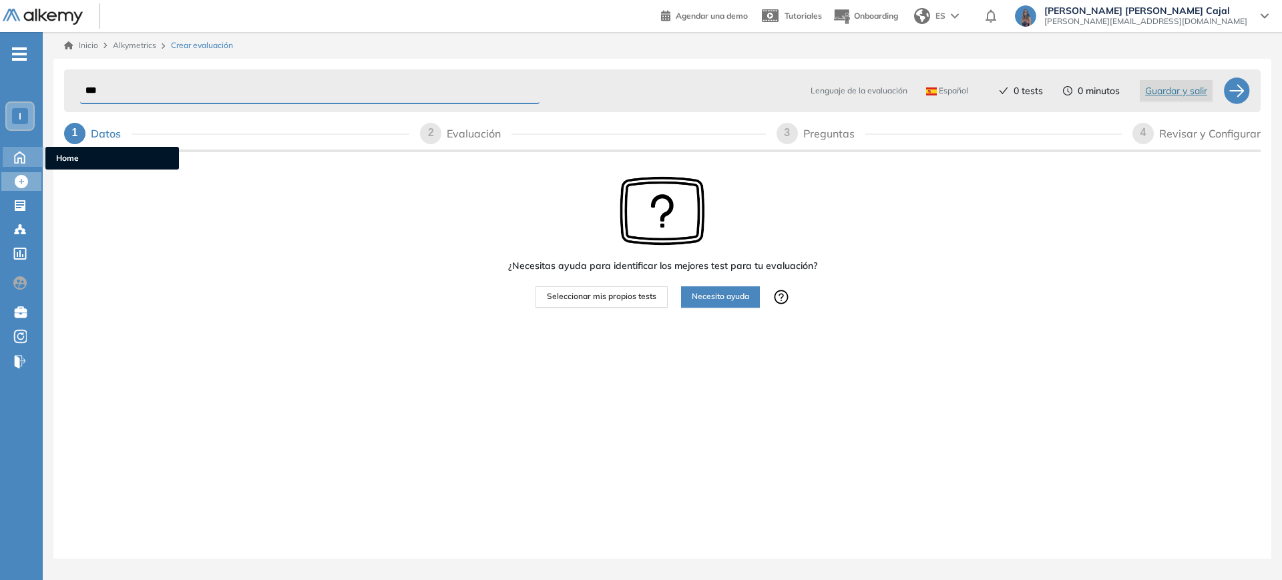
click at [25, 154] on icon at bounding box center [19, 156] width 23 height 16
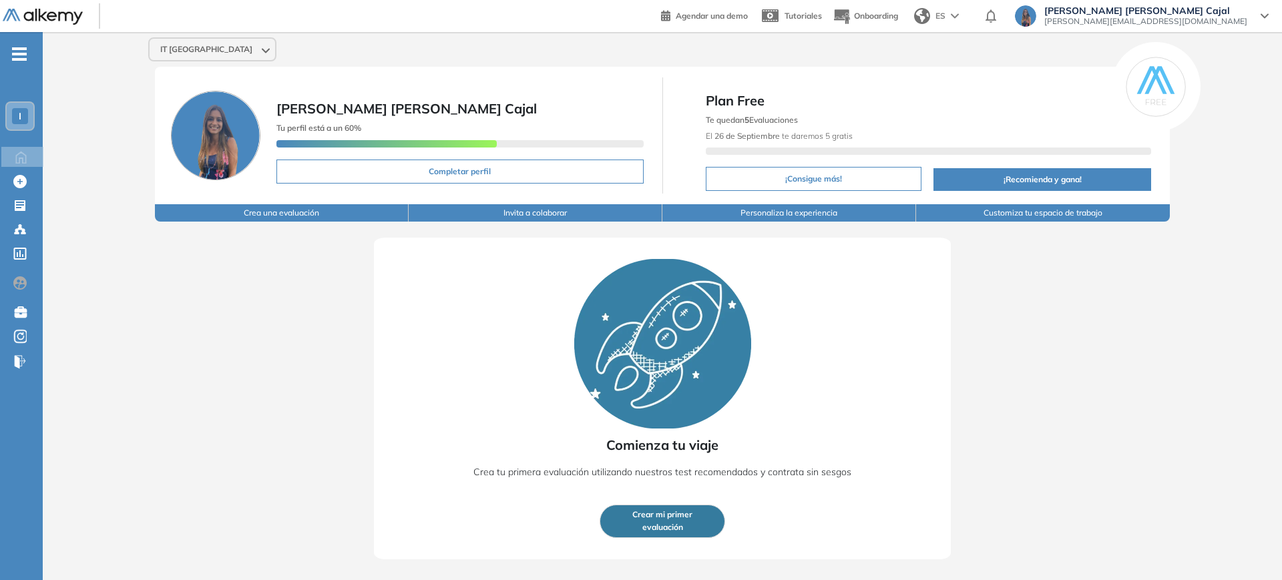
click at [24, 116] on div "I" at bounding box center [20, 116] width 16 height 16
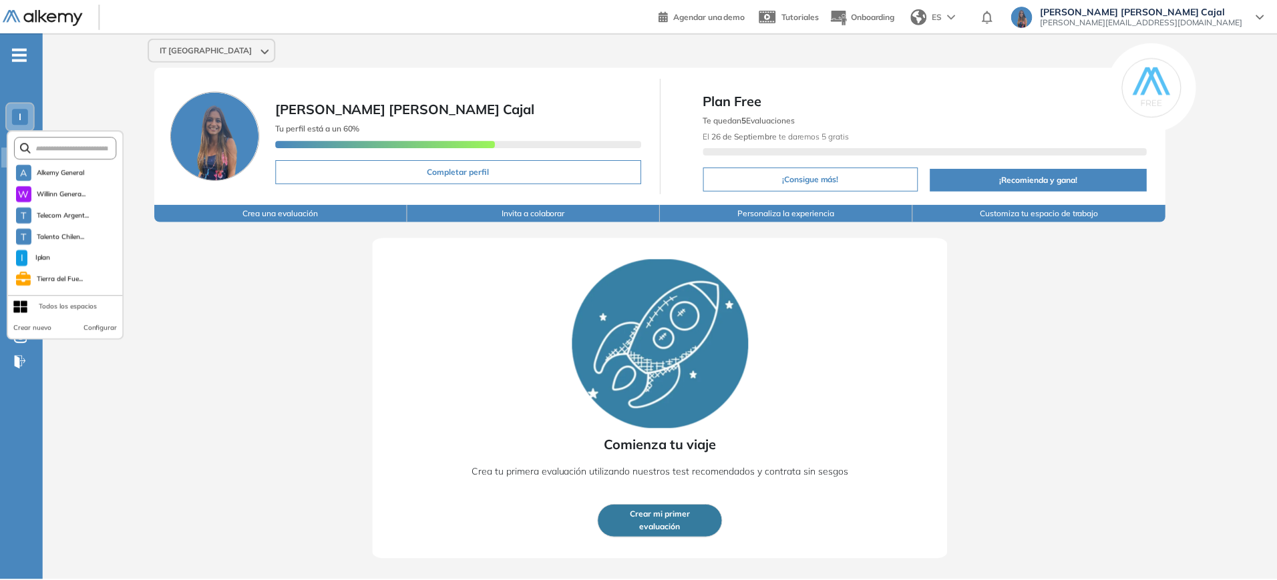
scroll to position [63, 0]
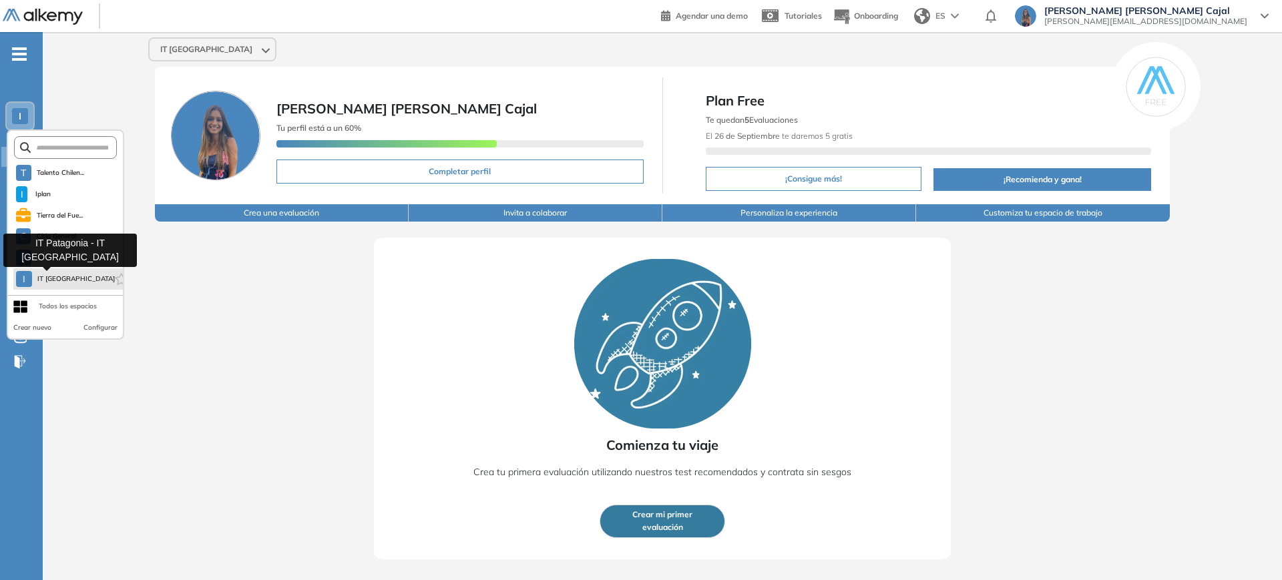
drag, startPoint x: 82, startPoint y: 279, endPoint x: 36, endPoint y: 281, distance: 46.1
click at [36, 281] on li "I IT Patagonia" at bounding box center [68, 279] width 110 height 21
click at [37, 281] on span "IT Patagonia" at bounding box center [74, 279] width 74 height 11
drag, startPoint x: 321, startPoint y: 285, endPoint x: 331, endPoint y: 305, distance: 22.7
click at [319, 284] on div "Comienza tu viaje Crea tu primera evaluación utilizando nuestros test recomenda…" at bounding box center [662, 391] width 1154 height 338
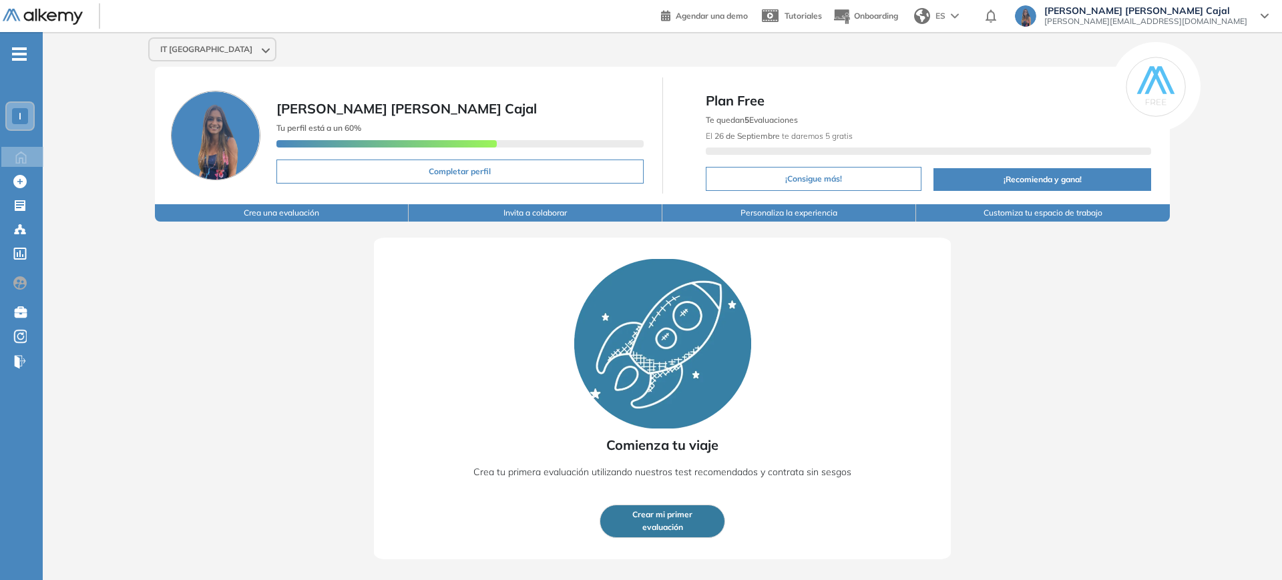
click at [15, 115] on div "I" at bounding box center [20, 116] width 16 height 16
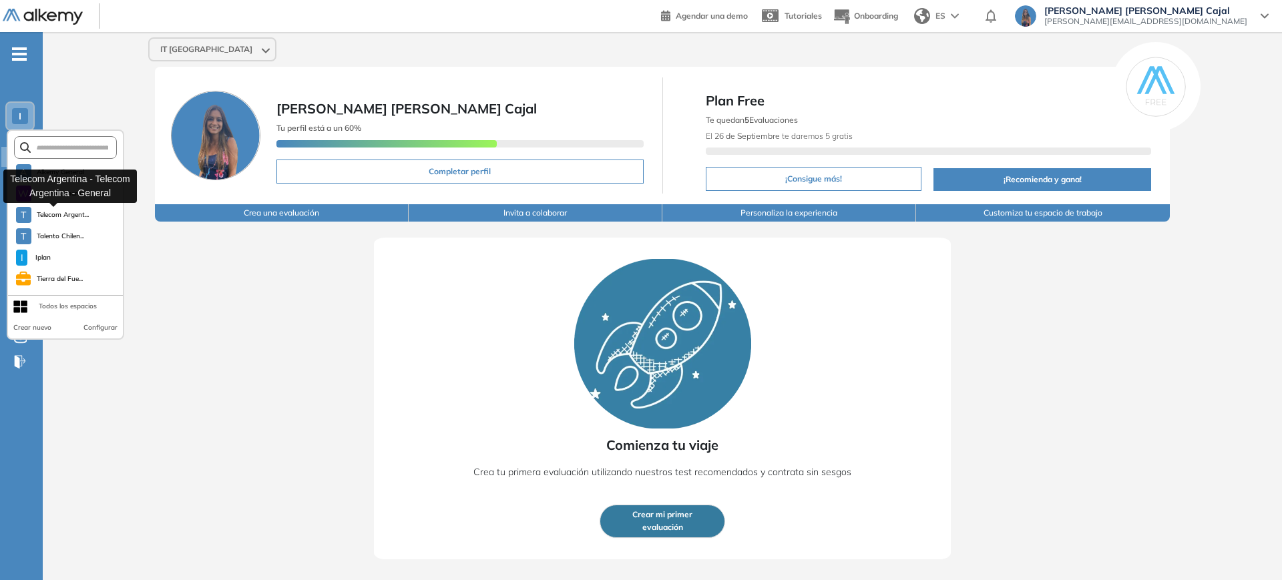
click at [68, 216] on span "Telecom Argent..." at bounding box center [63, 215] width 53 height 11
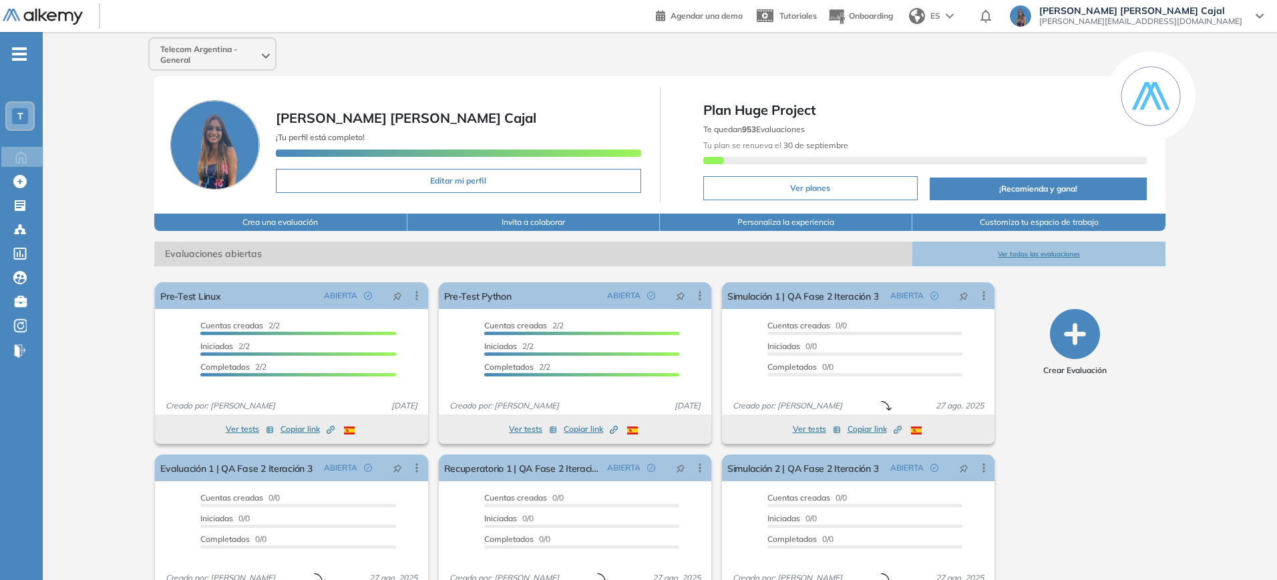
click at [1005, 249] on button "Ver todas las evaluaciones" at bounding box center [1038, 254] width 252 height 25
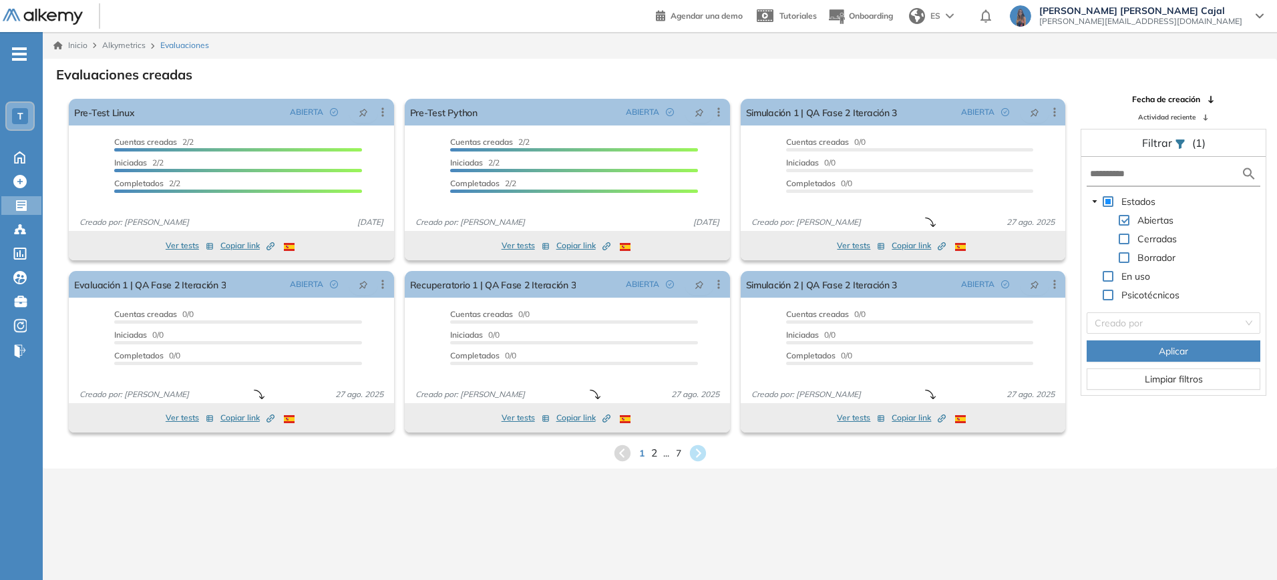
click at [651, 454] on span "2" at bounding box center [654, 453] width 6 height 15
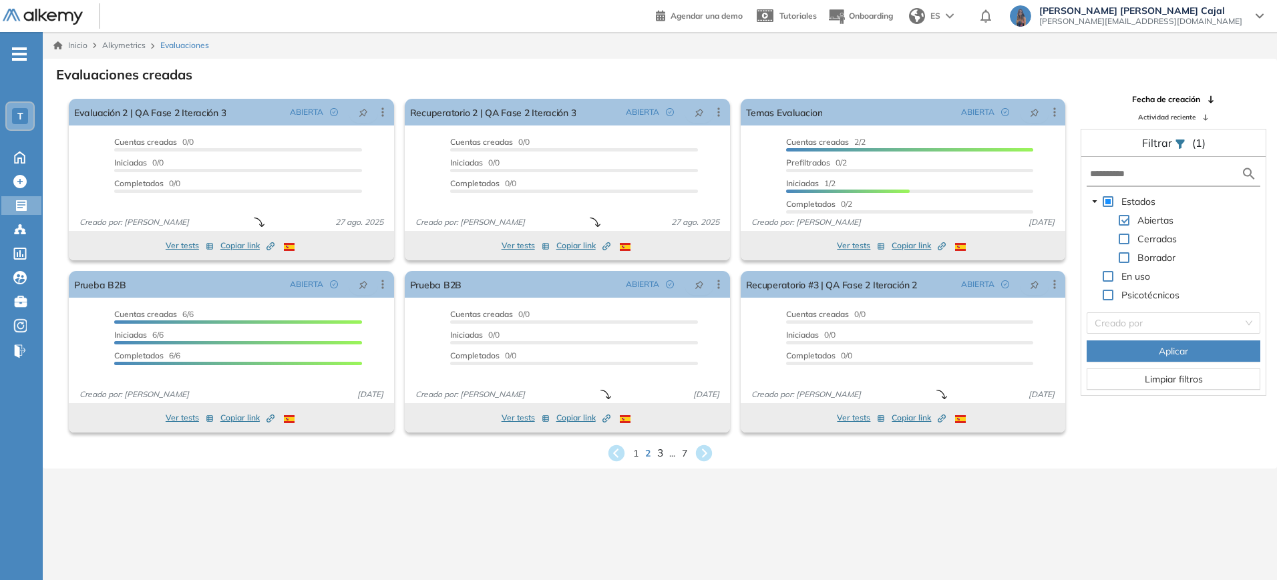
click at [659, 450] on span "3" at bounding box center [660, 453] width 6 height 15
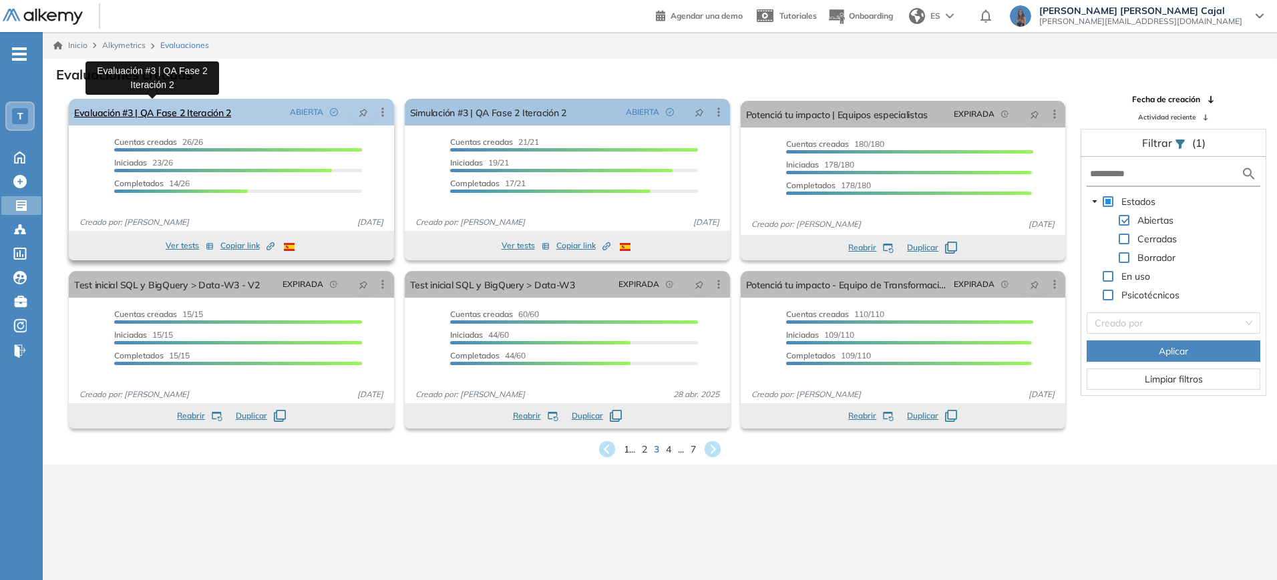
click at [203, 113] on link "Evaluación #3 | QA Fase 2 Iteración 2" at bounding box center [152, 112] width 157 height 27
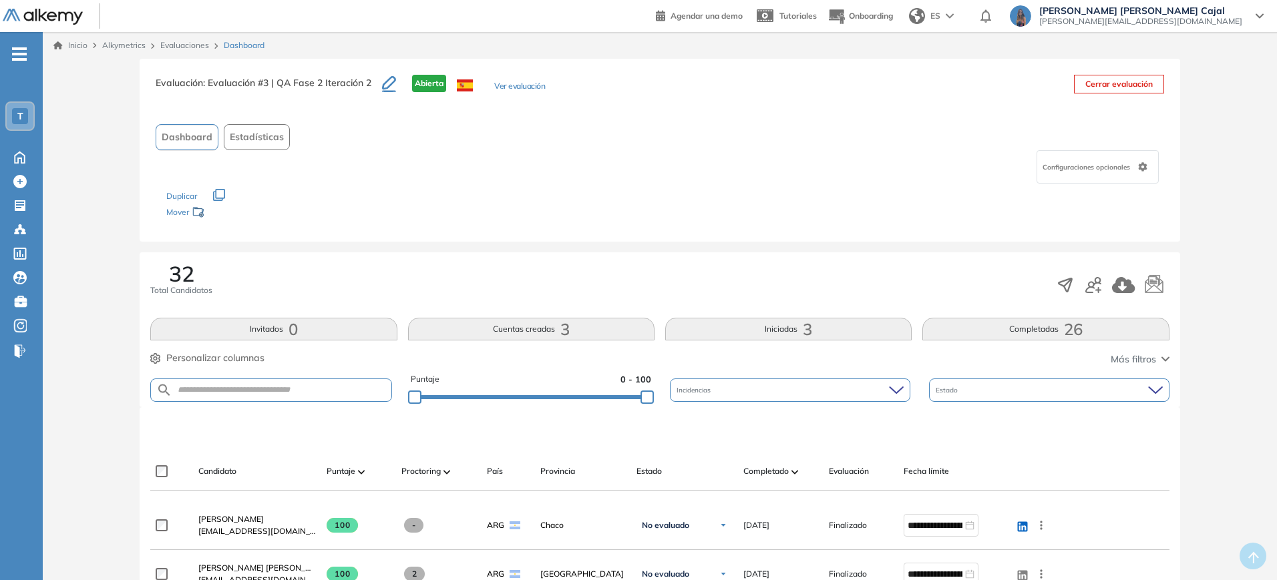
click at [983, 339] on button "Completadas 26" at bounding box center [1045, 329] width 246 height 23
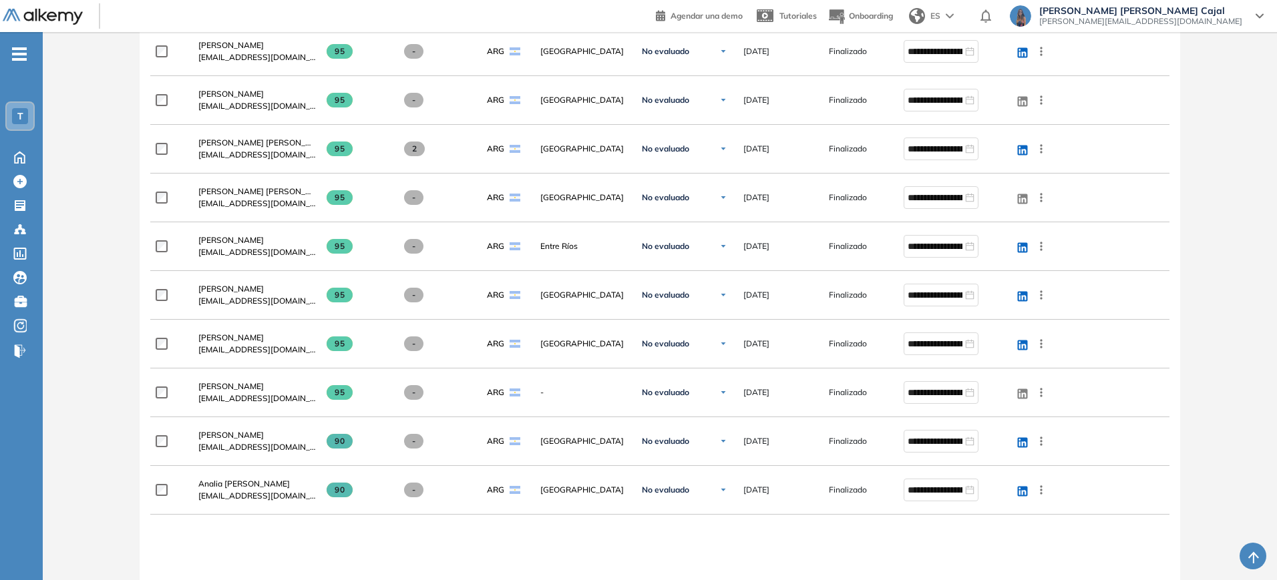
scroll to position [1444, 0]
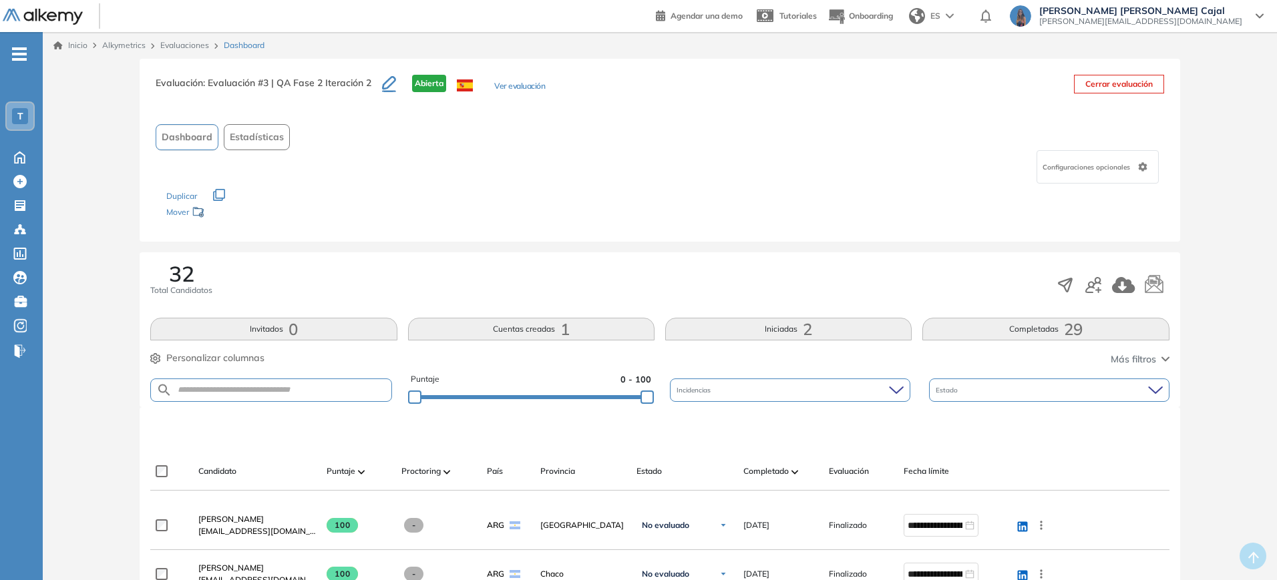
click at [602, 329] on button "Cuentas creadas 1" at bounding box center [531, 329] width 246 height 23
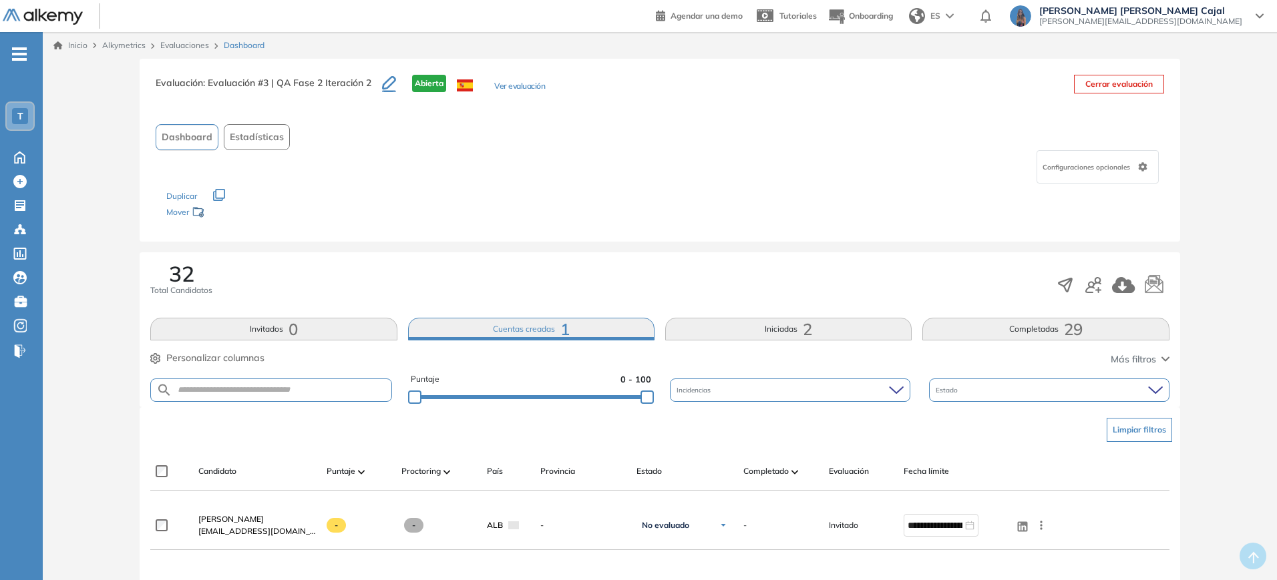
click at [985, 326] on button "Completadas 29" at bounding box center [1045, 329] width 246 height 23
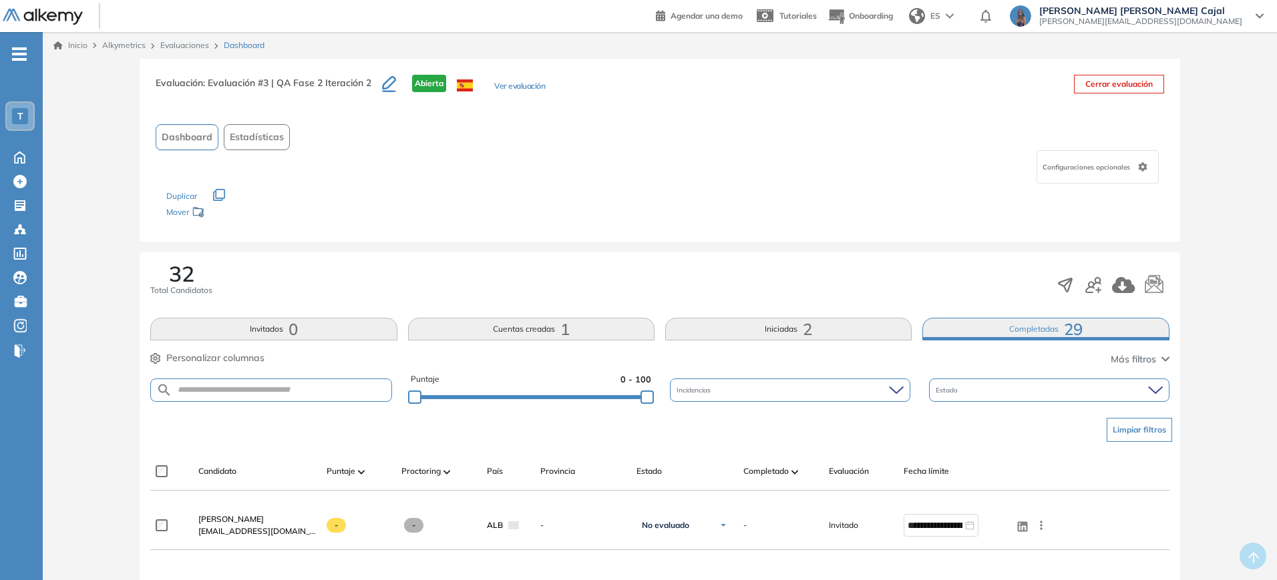
click at [844, 327] on button "Iniciadas 2" at bounding box center [788, 329] width 246 height 23
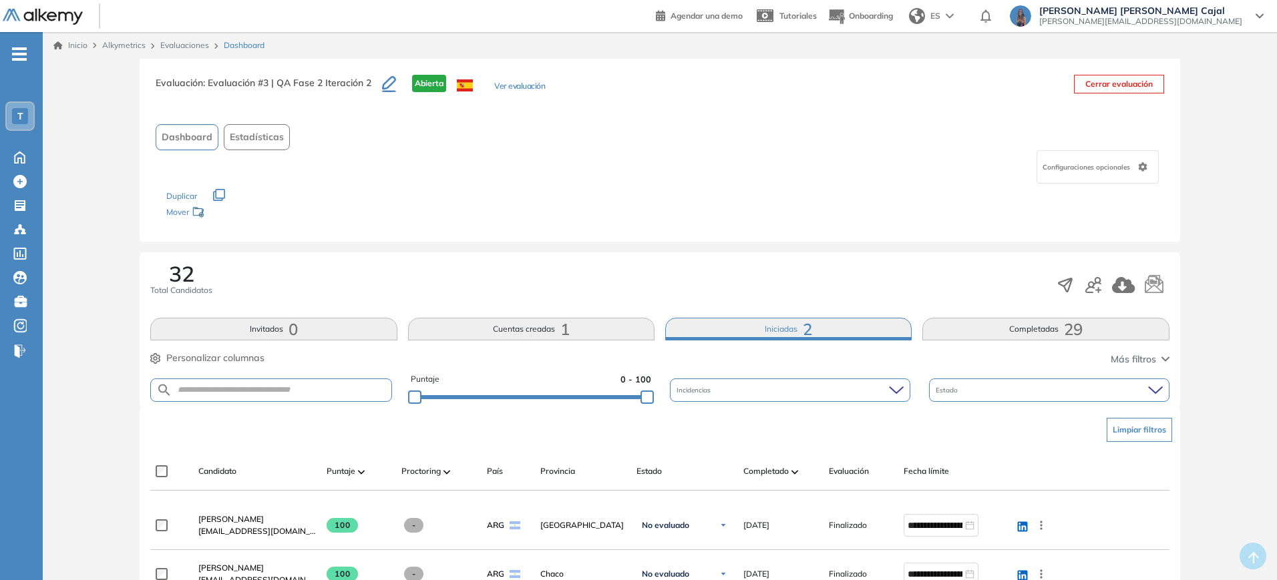
click at [1045, 325] on button "Completadas 29" at bounding box center [1045, 329] width 246 height 23
